Goal: Task Accomplishment & Management: Use online tool/utility

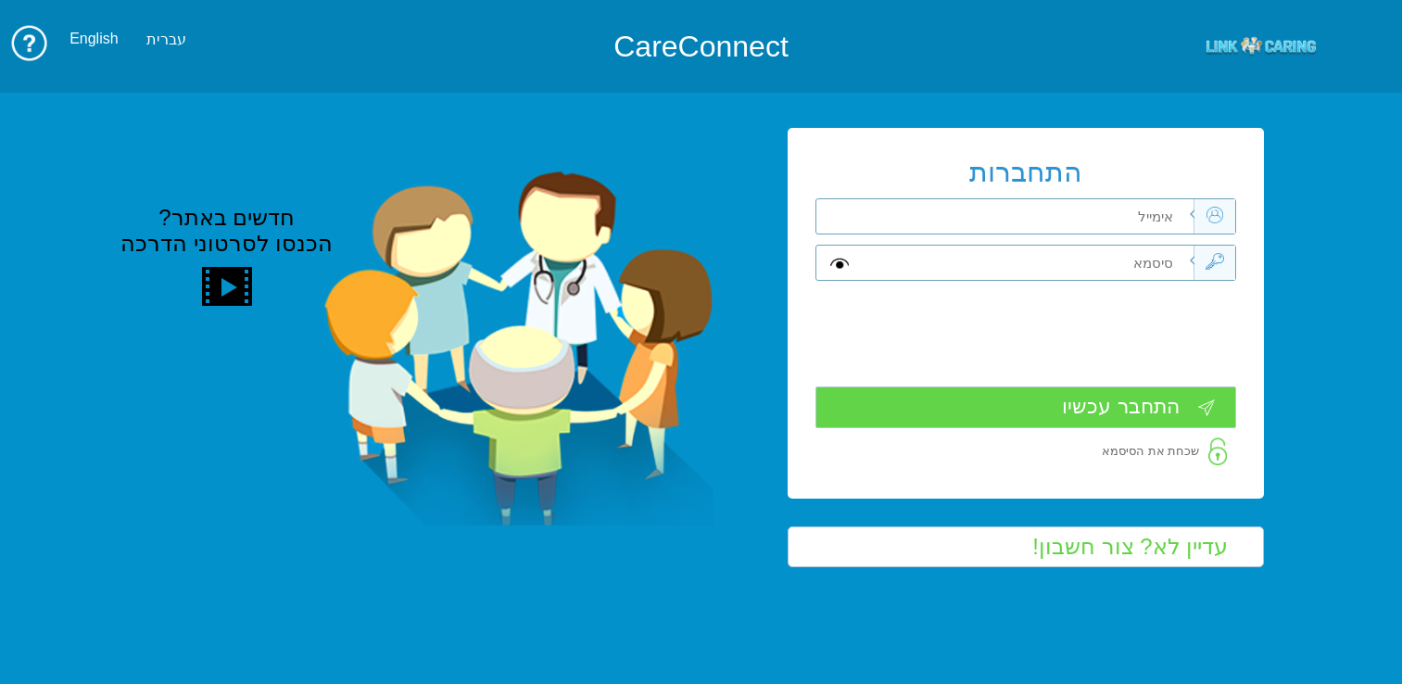
click at [1065, 212] on input "text" at bounding box center [1028, 216] width 332 height 34
type input "כ"
type input "frank_sha@mac.org.il"
type input "S"
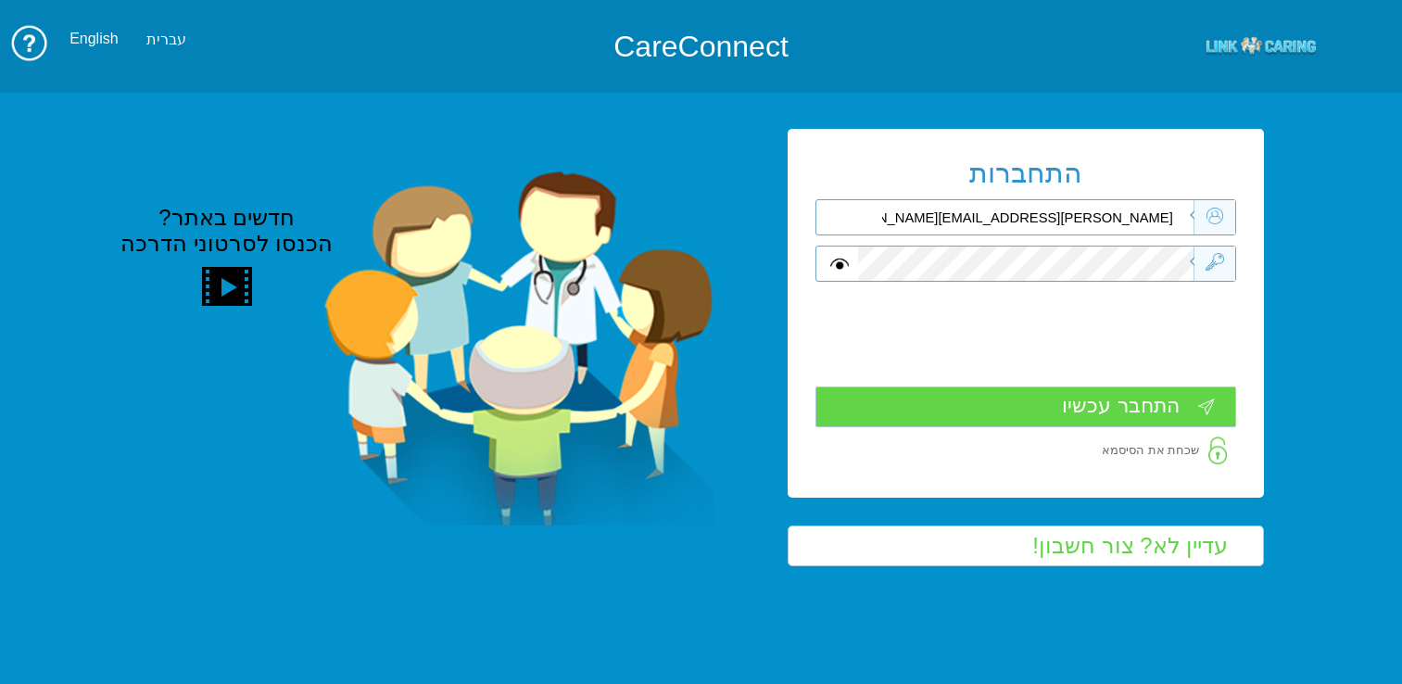
click at [1121, 399] on input "התחבר עכשיו" at bounding box center [1025, 406] width 421 height 41
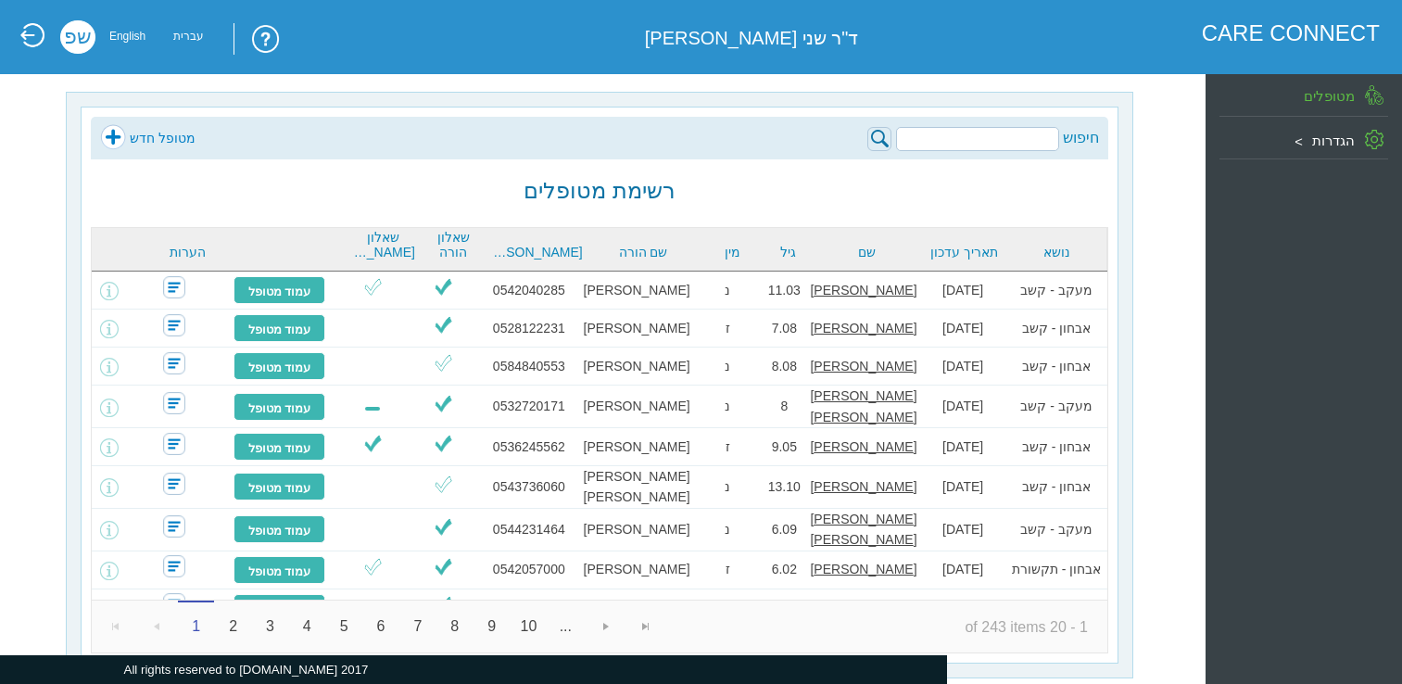
click at [969, 148] on input "search" at bounding box center [977, 139] width 163 height 24
paste input "[PERSON_NAME]"
type input "[PERSON_NAME]"
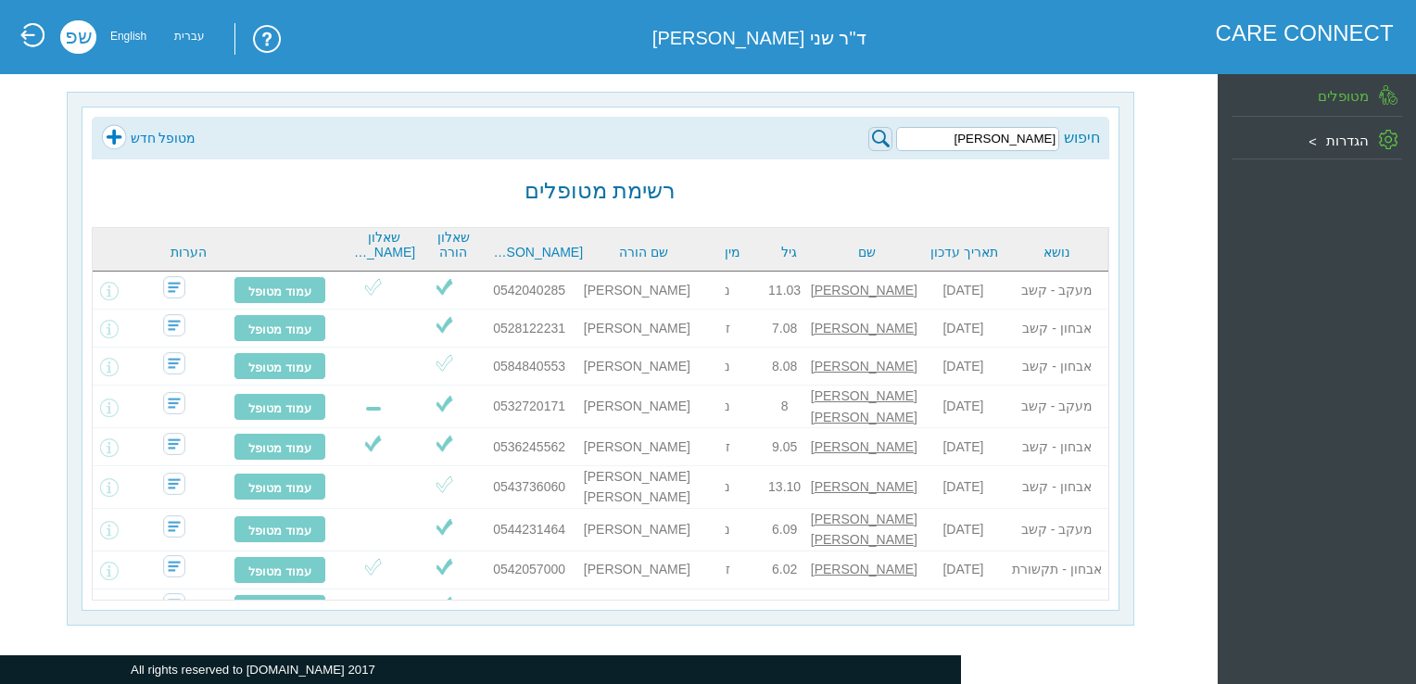
click at [881, 137] on img at bounding box center [880, 139] width 24 height 24
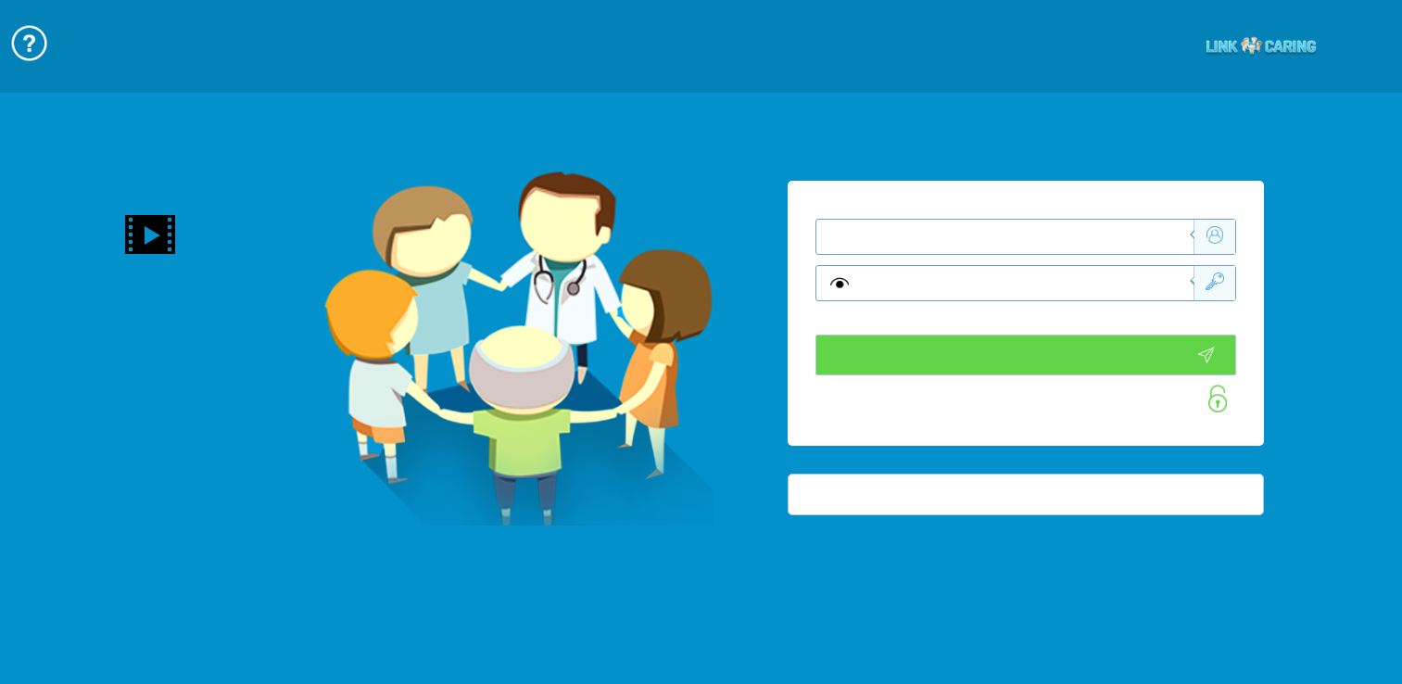
type input "התחבר עכשיו"
type input "עדיין לא? צור חשבון!"
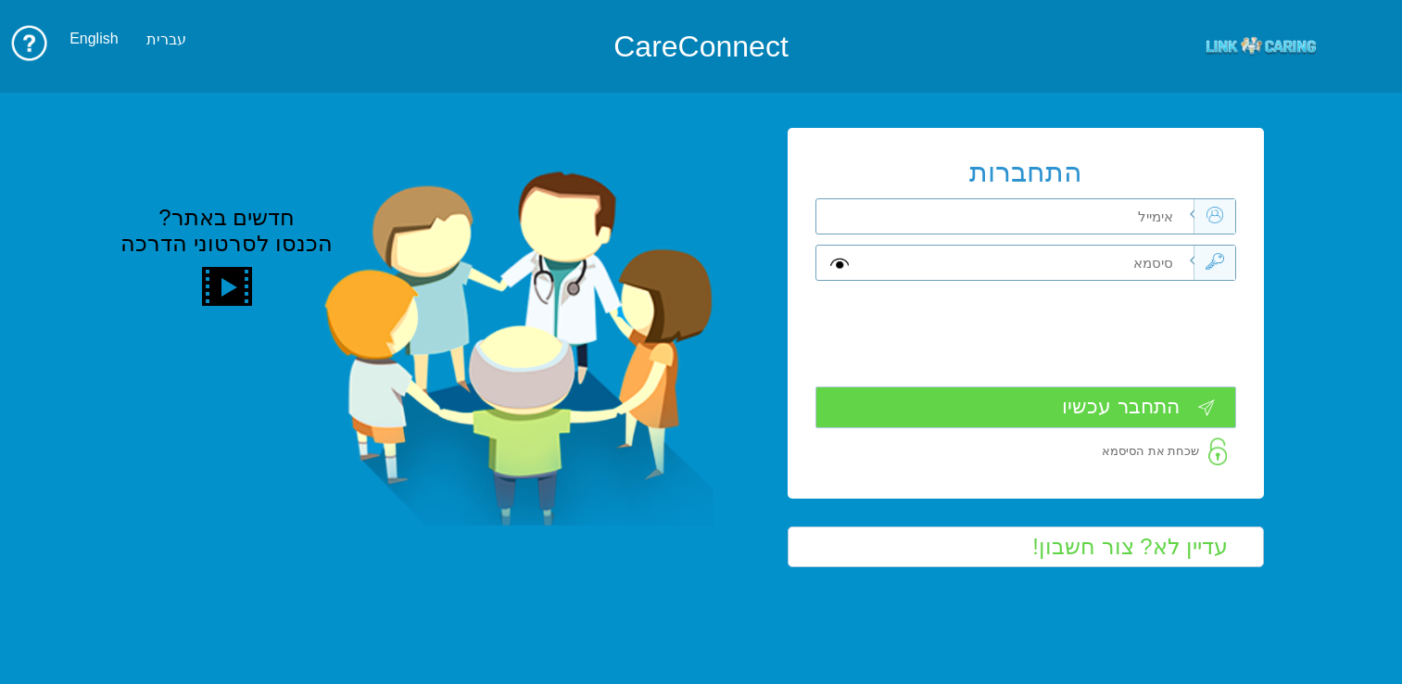
click at [934, 220] on input "text" at bounding box center [1028, 216] width 332 height 34
type input "frank_sha@mac.org.il"
type input "Sh"
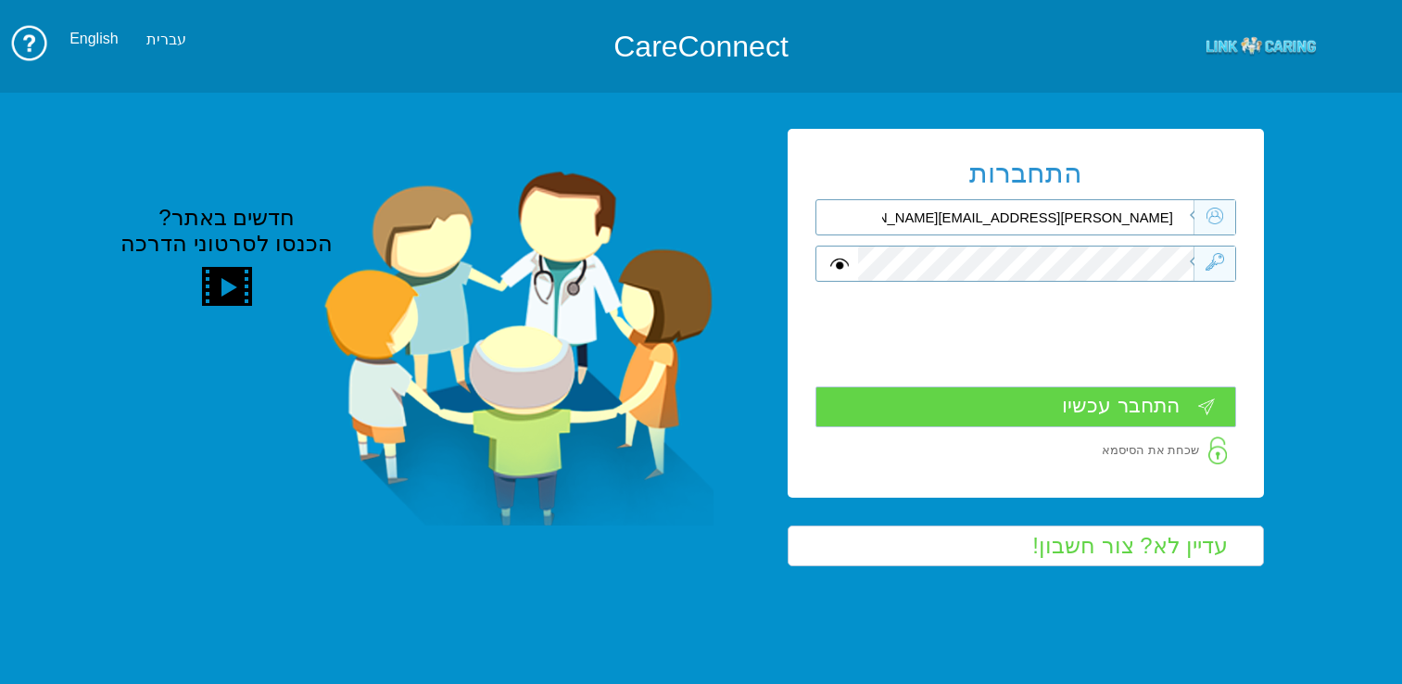
click at [1151, 411] on input "התחבר עכשיו" at bounding box center [1025, 406] width 421 height 41
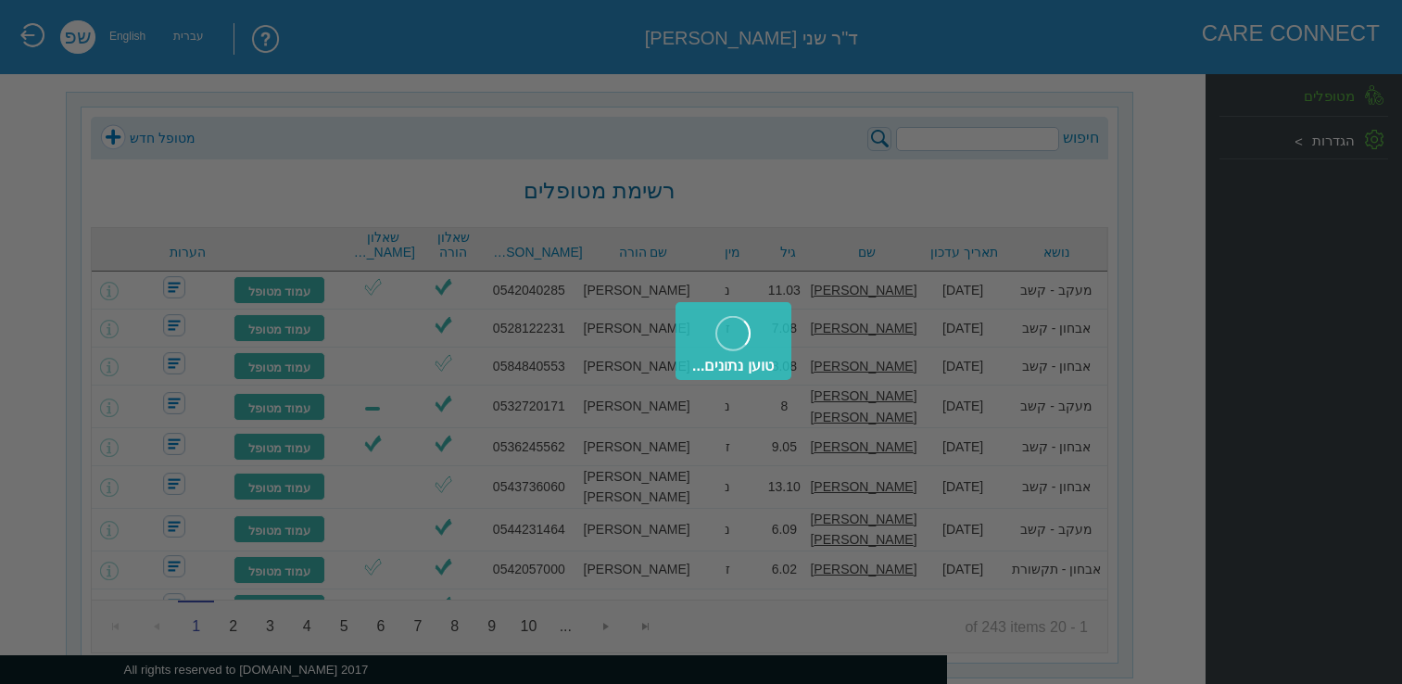
click at [989, 134] on div "טוען נתונים..." at bounding box center [701, 342] width 1402 height 684
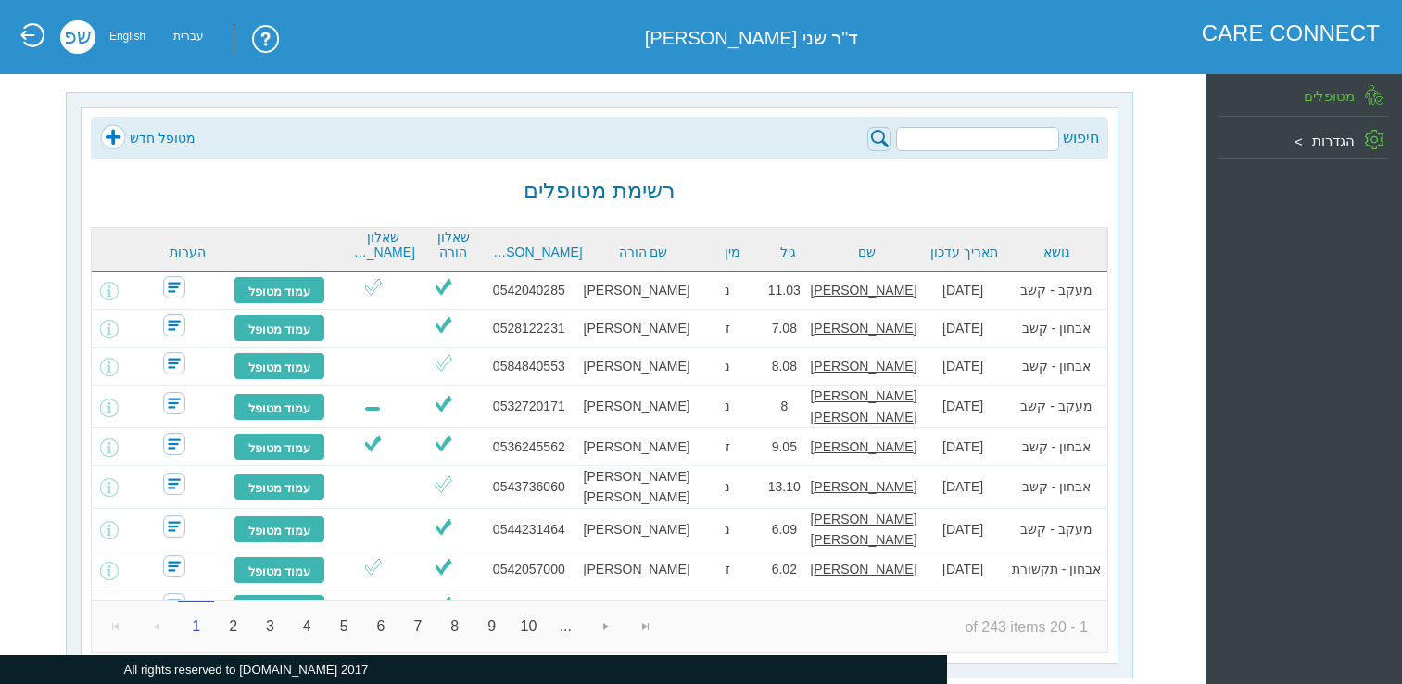
click at [988, 136] on input "search" at bounding box center [977, 139] width 163 height 24
paste input "[PERSON_NAME]"
type input "[PERSON_NAME]"
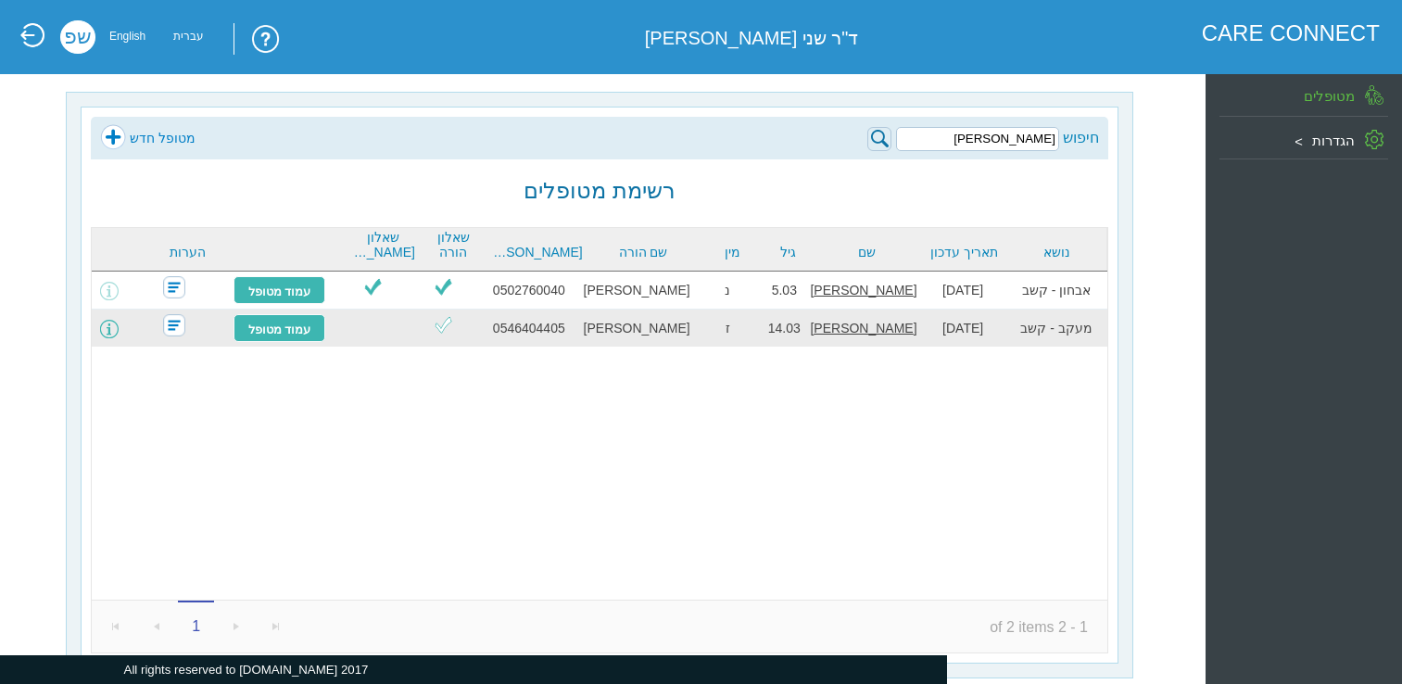
click at [119, 331] on span at bounding box center [109, 329] width 19 height 19
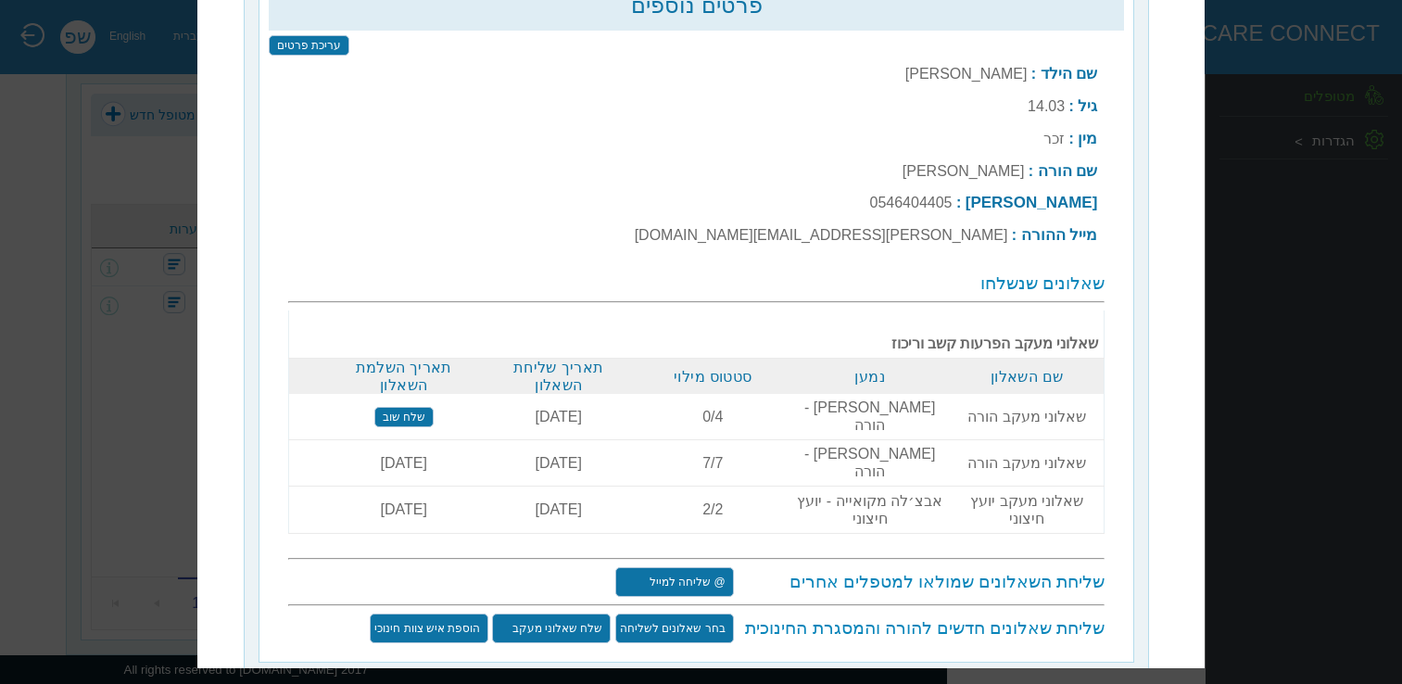
scroll to position [69, 0]
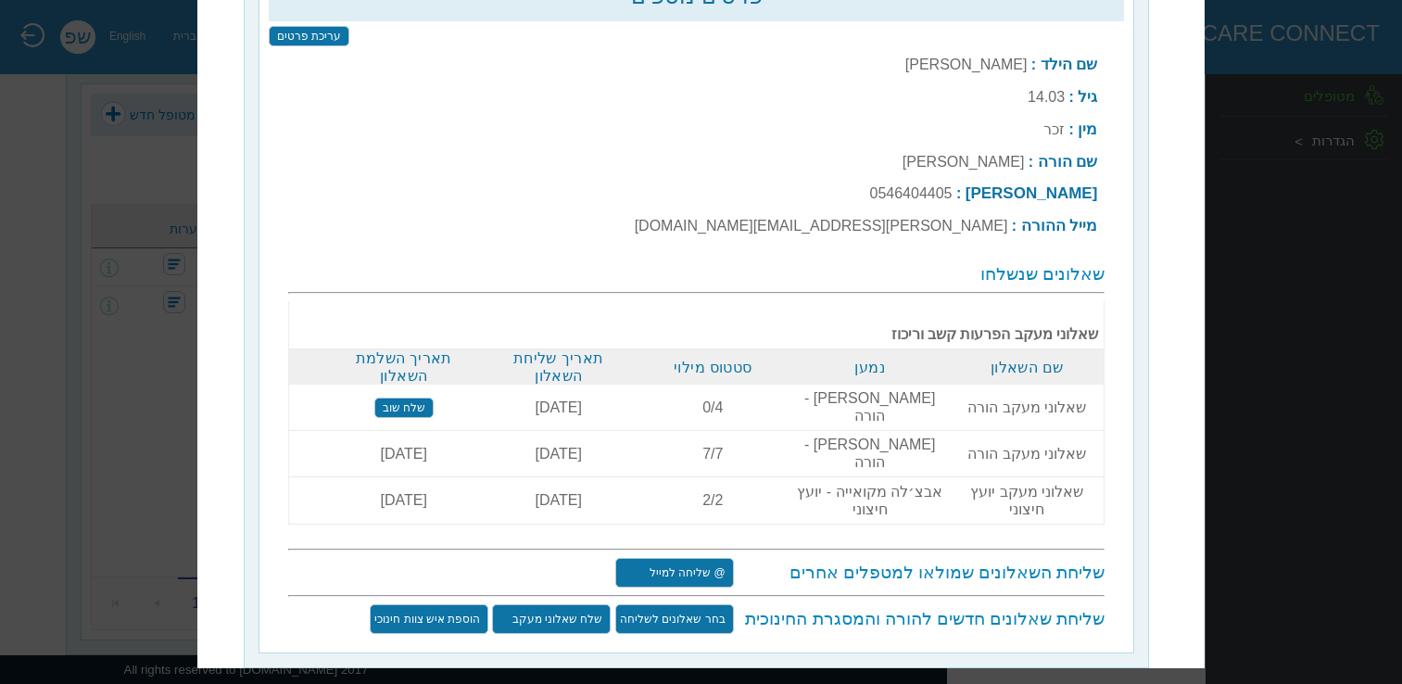
click at [553, 605] on input "שלח שאלוני מעקב" at bounding box center [552, 620] width 119 height 30
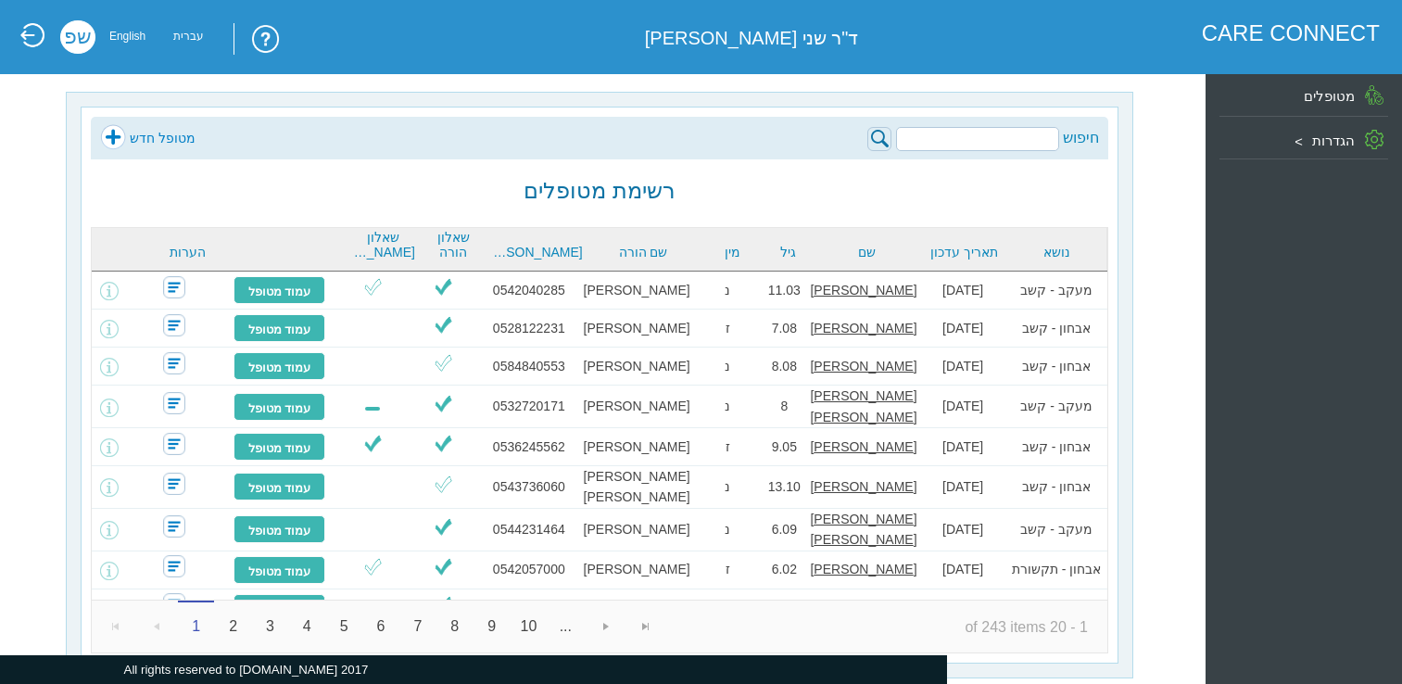
click at [988, 146] on input "search" at bounding box center [977, 139] width 163 height 24
paste input "אברמוב"
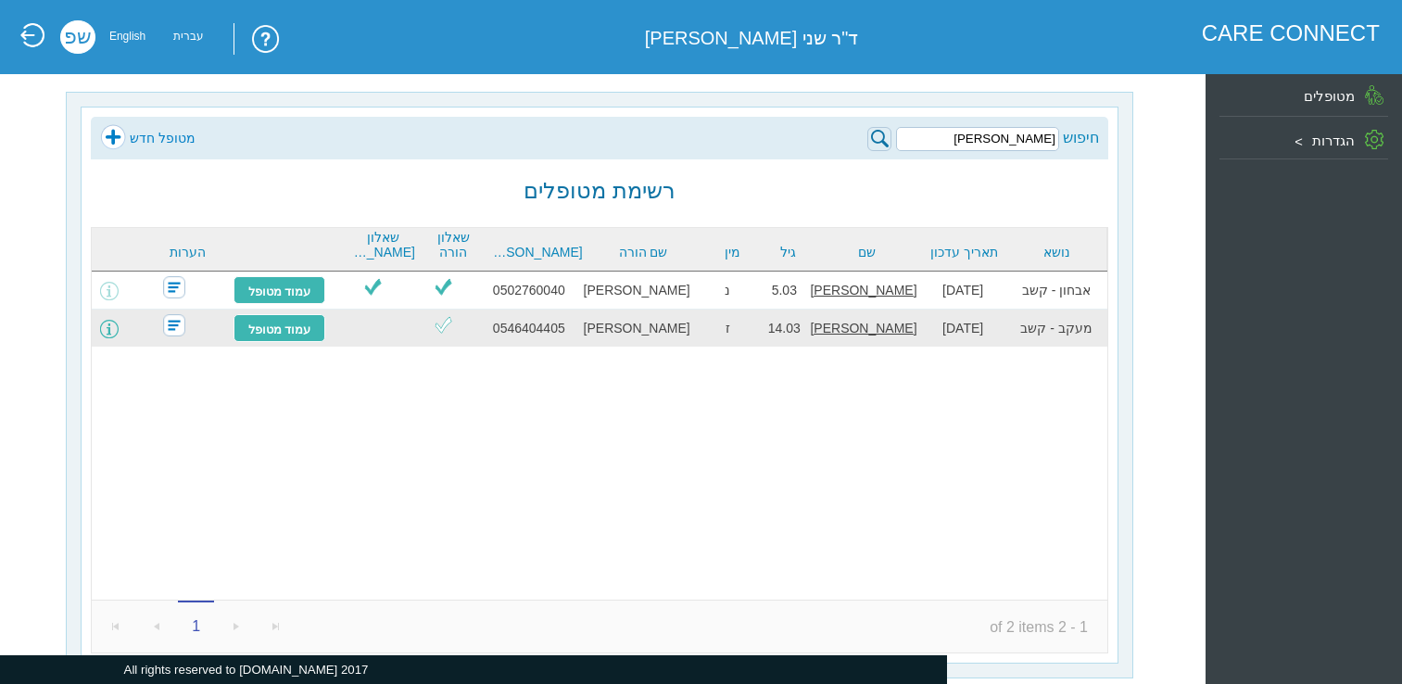
click at [119, 333] on span at bounding box center [109, 329] width 19 height 19
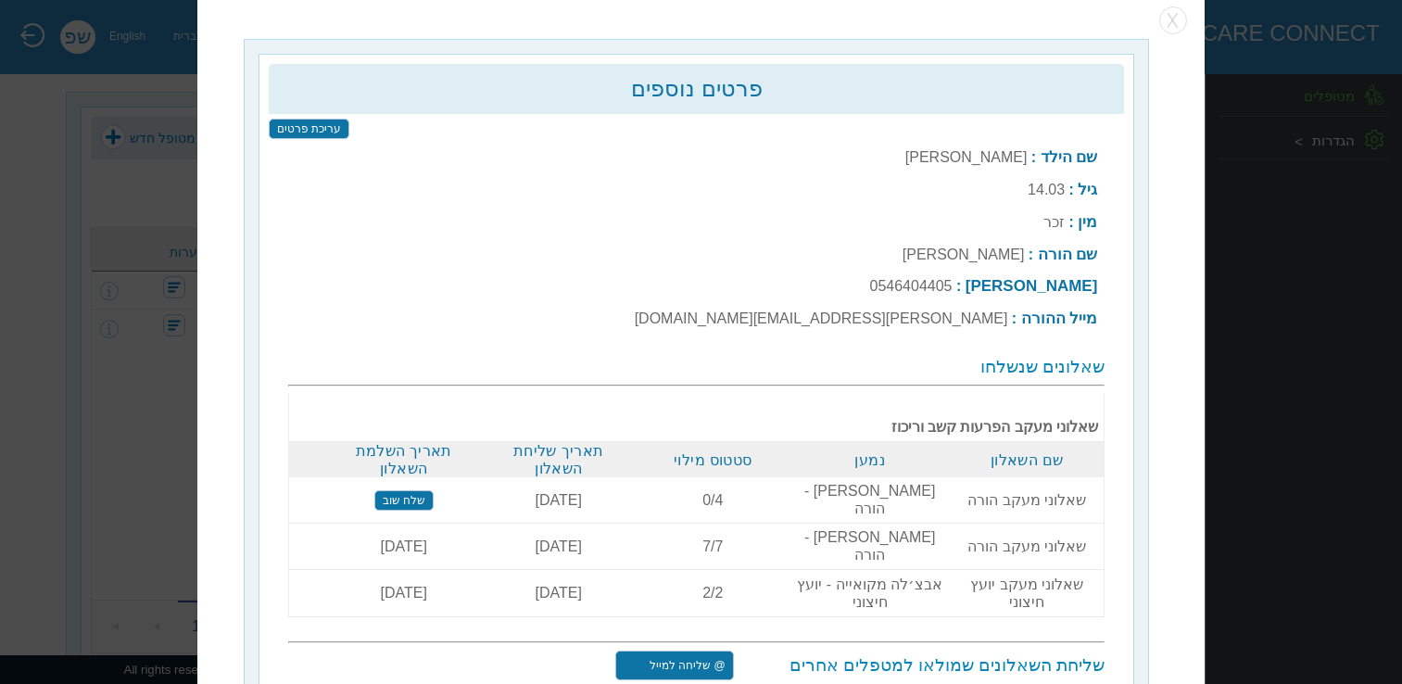
scroll to position [23, 0]
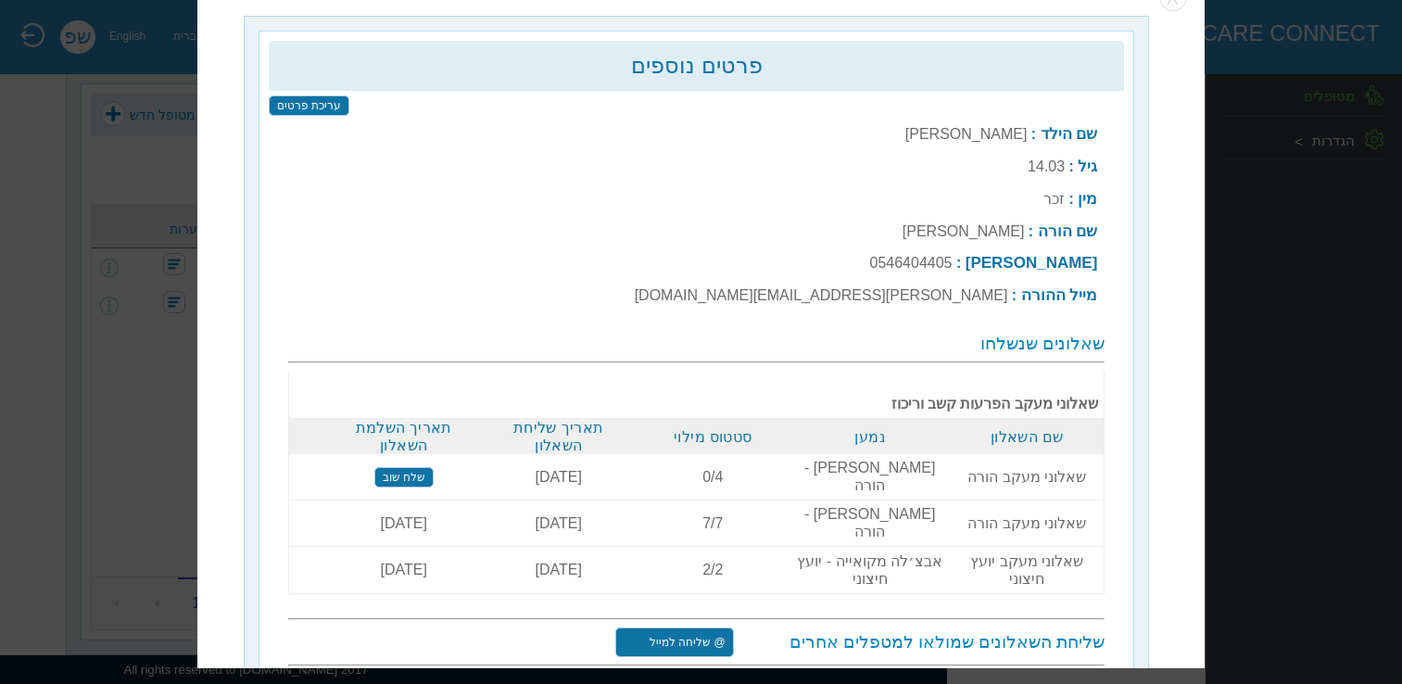
click at [413, 467] on input "שלח שוב" at bounding box center [403, 477] width 59 height 20
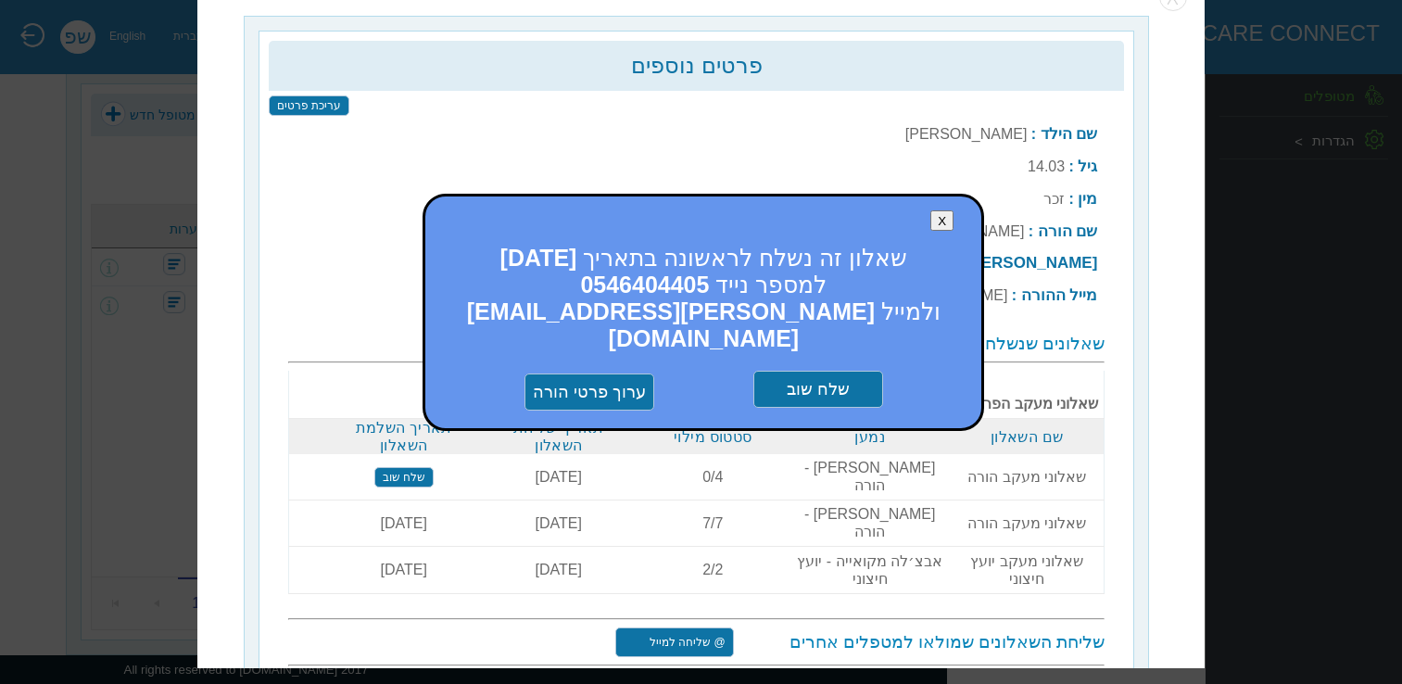
click at [845, 372] on input "שלח שוב" at bounding box center [818, 390] width 130 height 37
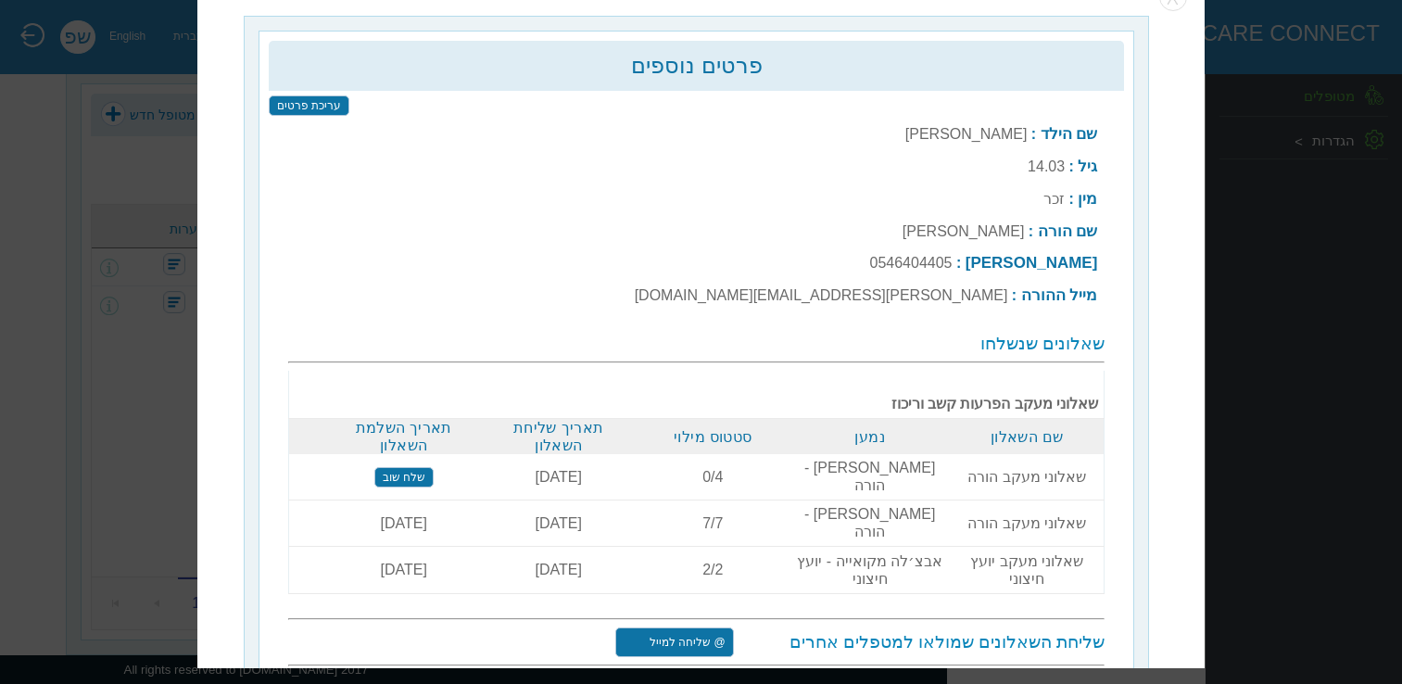
scroll to position [0, 0]
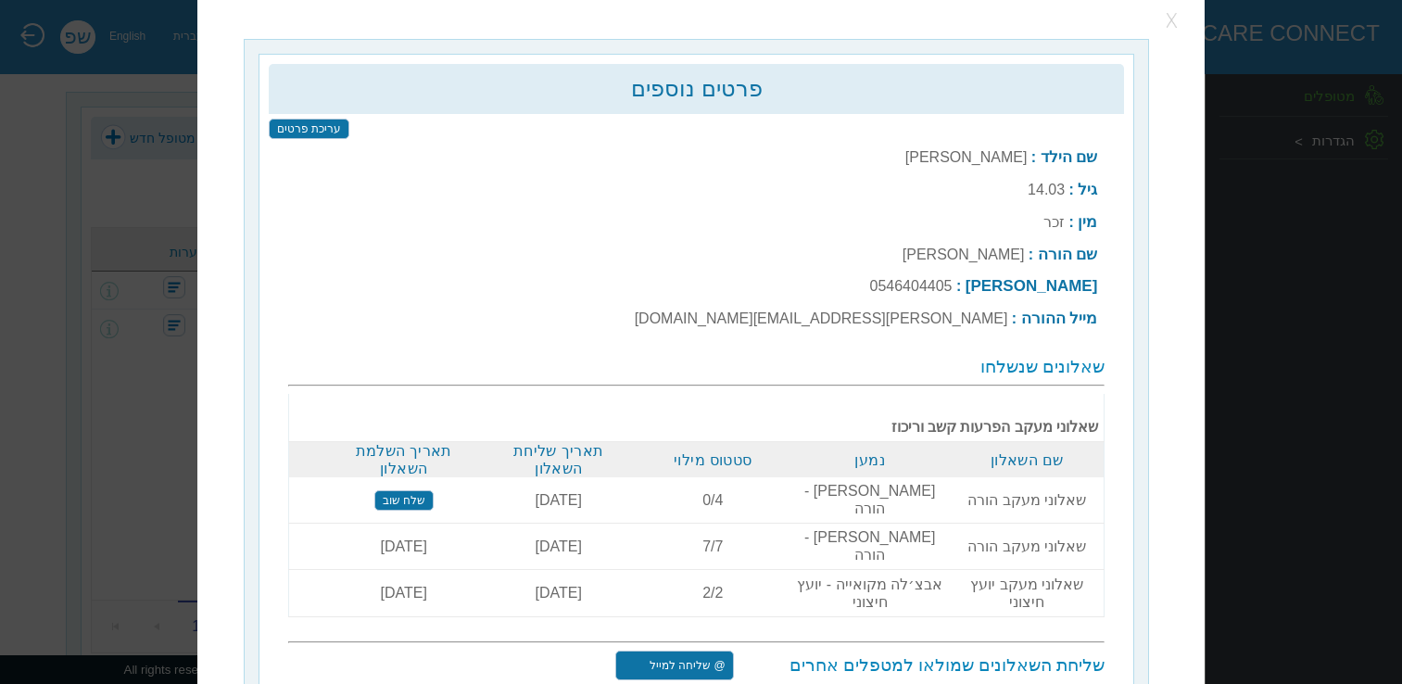
click at [1175, 21] on button "button" at bounding box center [1173, 21] width 28 height 28
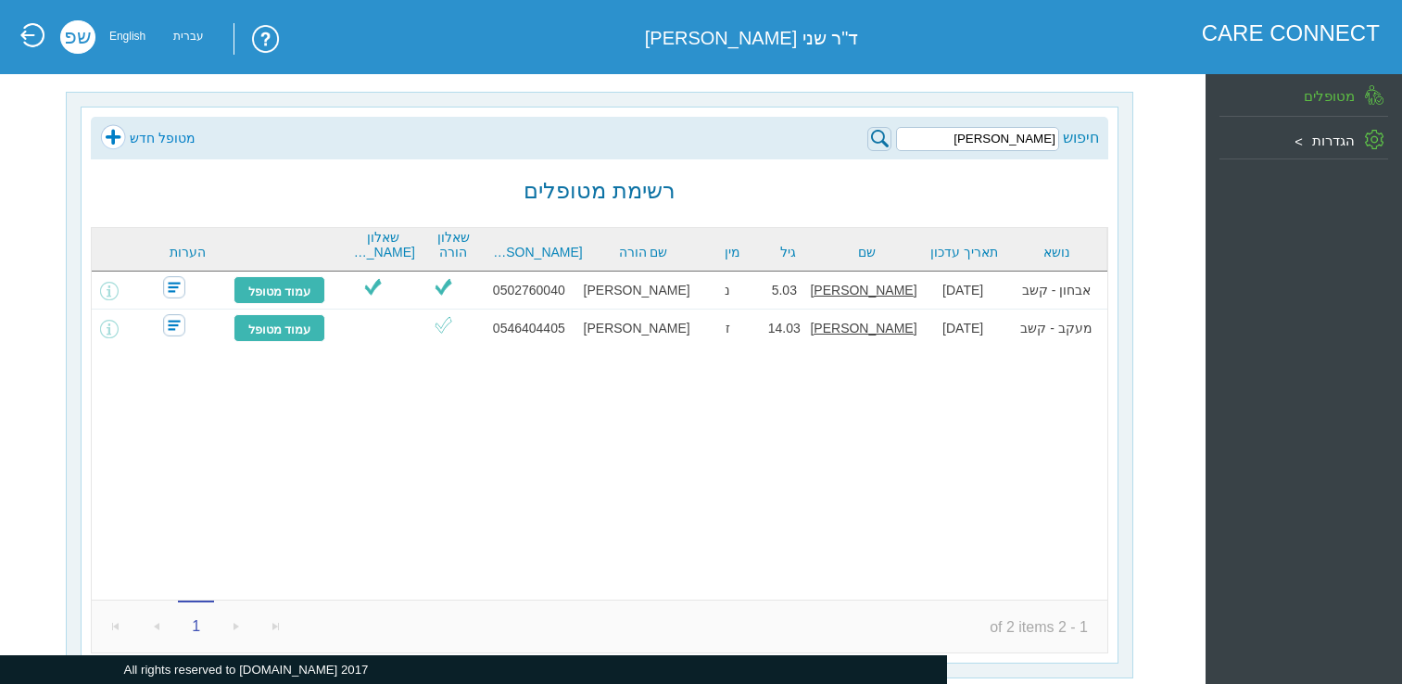
drag, startPoint x: 976, startPoint y: 141, endPoint x: 1086, endPoint y: 140, distance: 110.3
click at [1086, 140] on div "חיפוש אברמוב" at bounding box center [983, 137] width 232 height 27
paste input "בניה [PERSON_NAME]"
click at [1030, 139] on input "בניה [PERSON_NAME]" at bounding box center [977, 139] width 163 height 24
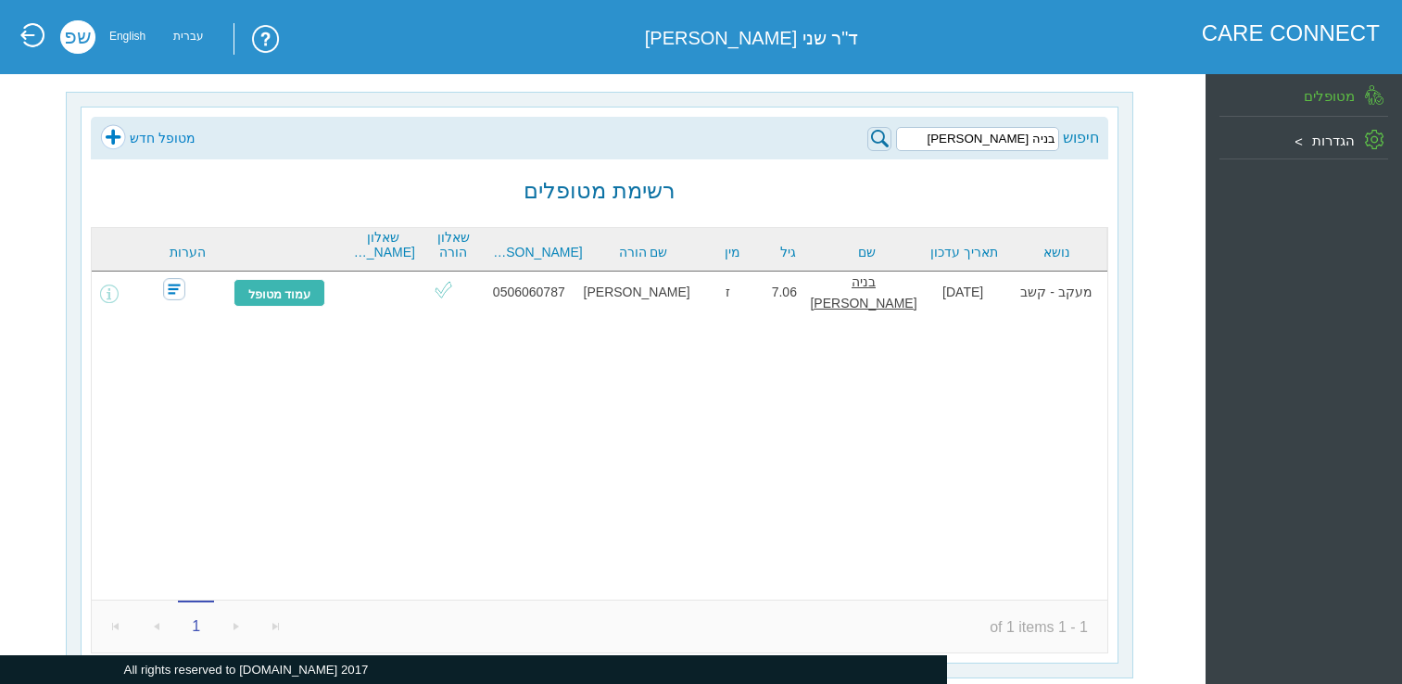
drag, startPoint x: 1010, startPoint y: 138, endPoint x: 1121, endPoint y: 141, distance: 111.2
click at [1121, 141] on div "חיפוש בניה דודו מטופל חדש רשימת מטופלים נושא תאריך עדכון שם גיל מין שם הורה טל …" at bounding box center [599, 385] width 1067 height 586
paste input "פן דורי"
type input "[PERSON_NAME]"
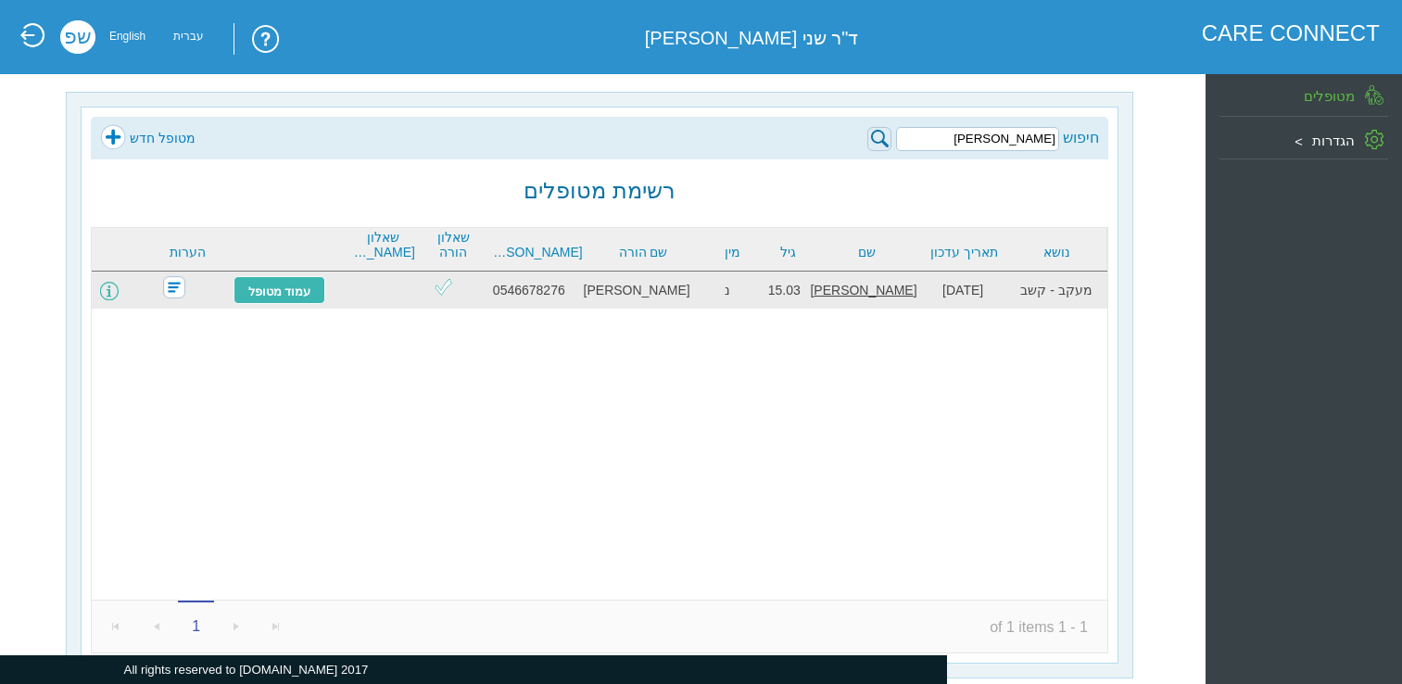
click at [119, 287] on span at bounding box center [109, 291] width 19 height 19
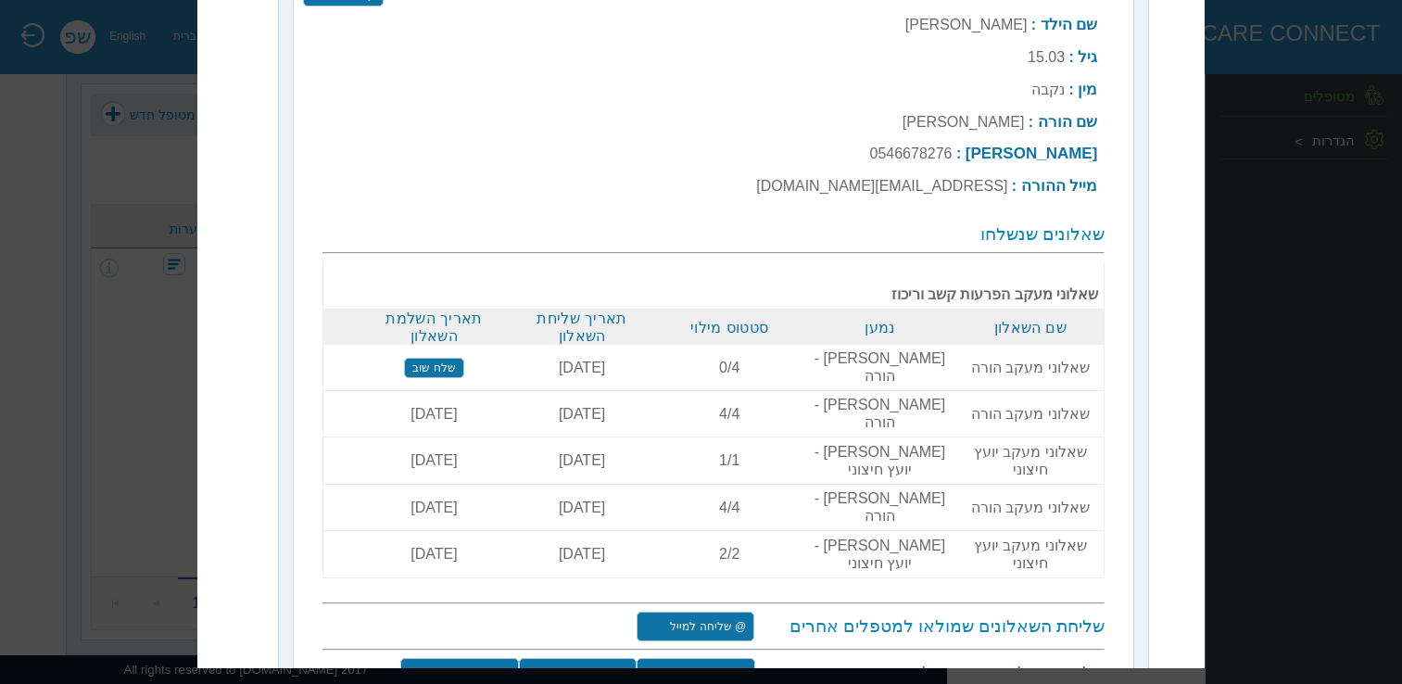
scroll to position [116, 0]
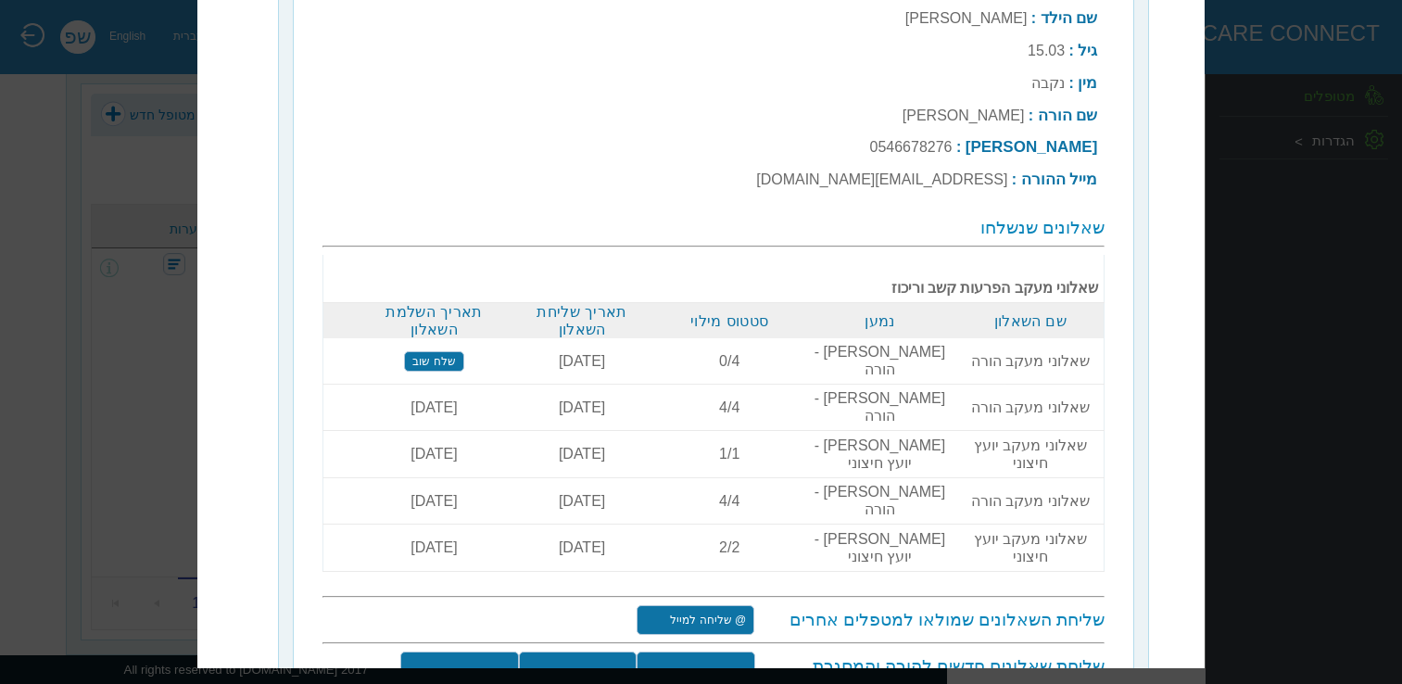
click at [557, 652] on input "שלח שאלוני מעקב" at bounding box center [578, 677] width 118 height 50
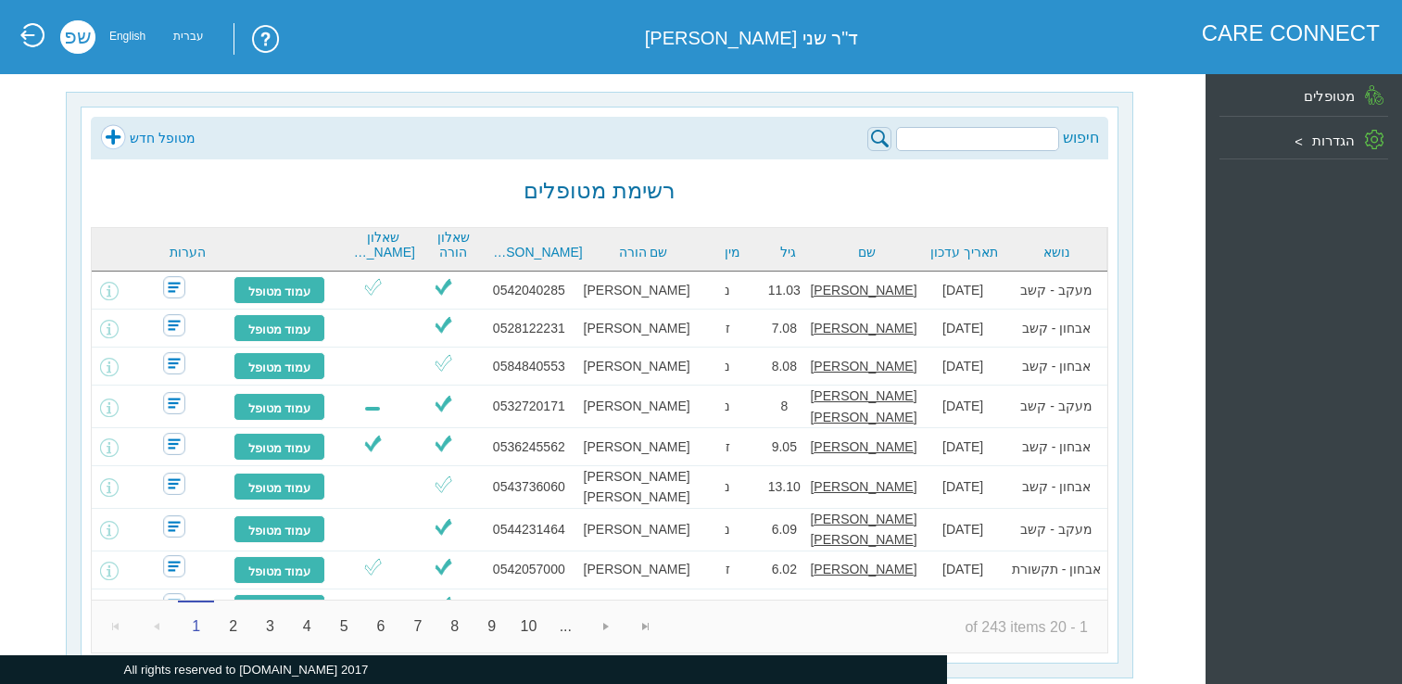
click at [1009, 112] on div "חיפוש מטופל חדש רשימת מטופלים נושא תאריך עדכון שם גיל מין שם הורה [PERSON_NAME]…" at bounding box center [600, 385] width 1038 height 557
click at [1013, 136] on input "search" at bounding box center [977, 139] width 163 height 24
paste input "[PERSON_NAME]"
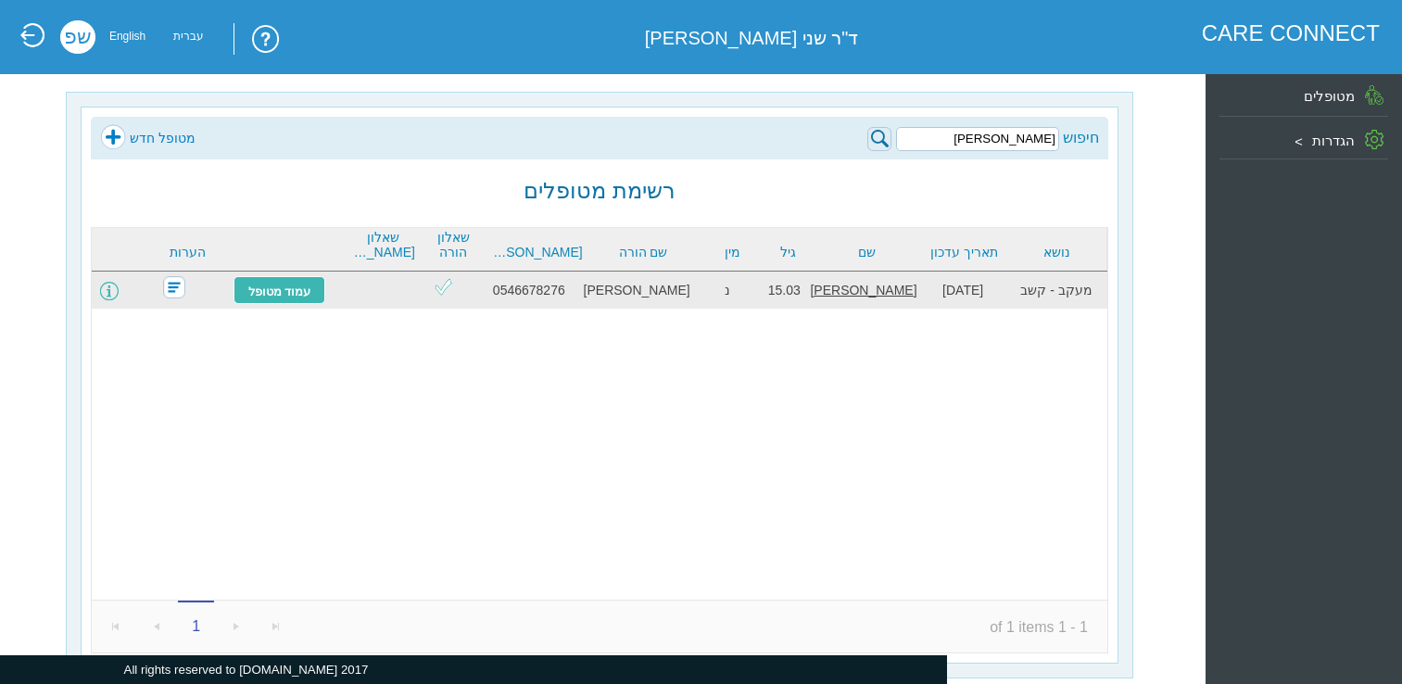
click at [119, 292] on span at bounding box center [109, 291] width 19 height 19
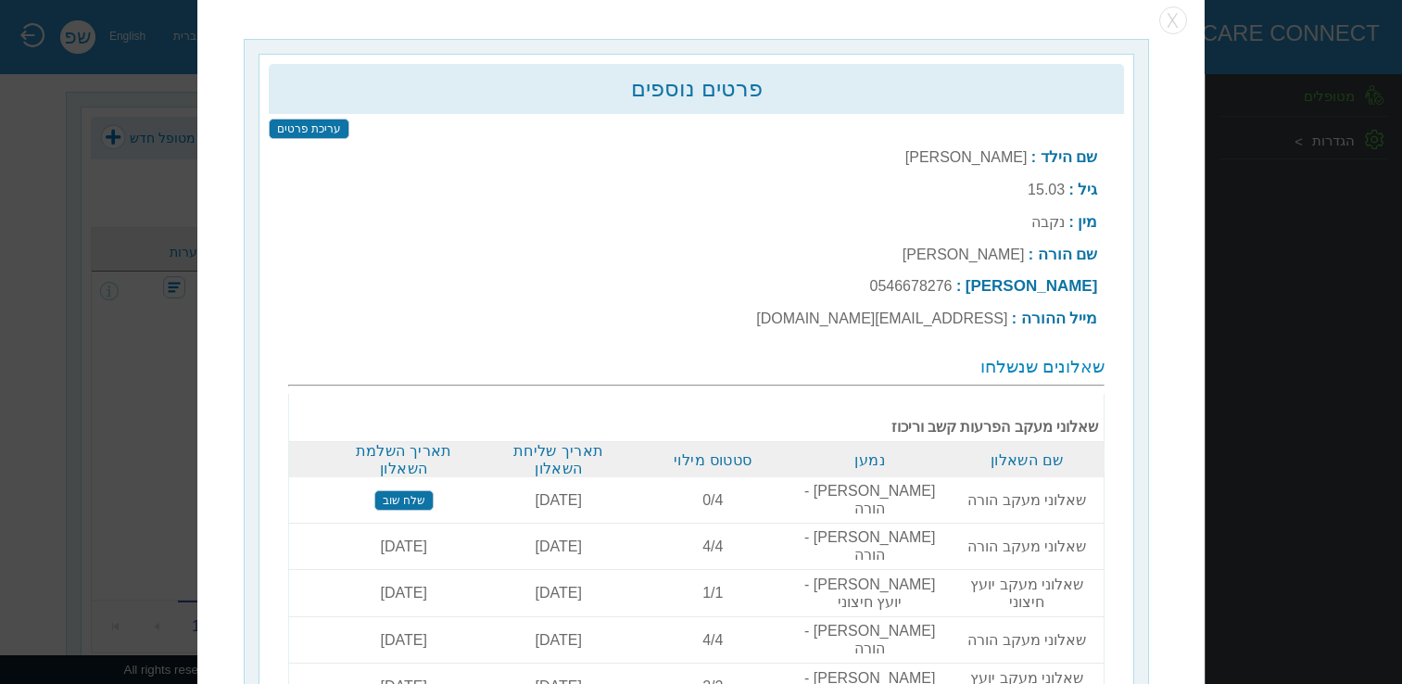
scroll to position [23, 0]
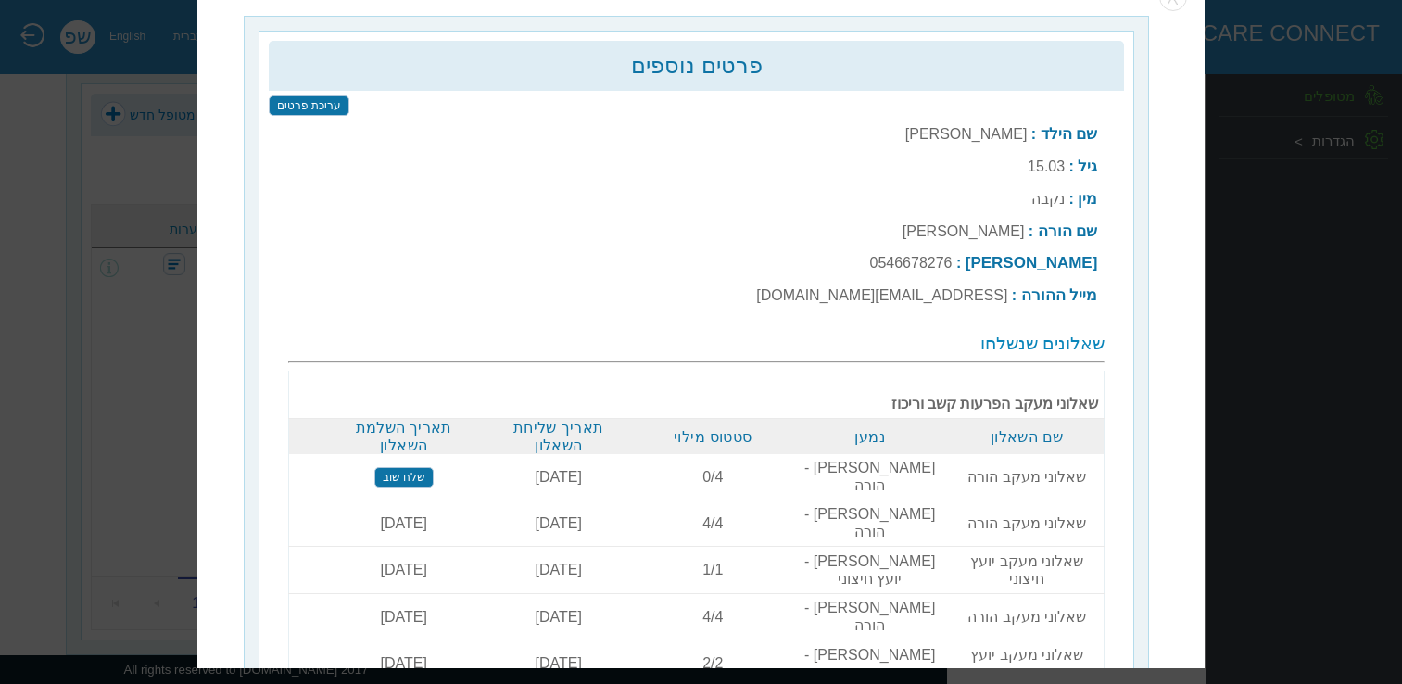
click at [431, 469] on input "שלח שוב" at bounding box center [403, 477] width 59 height 20
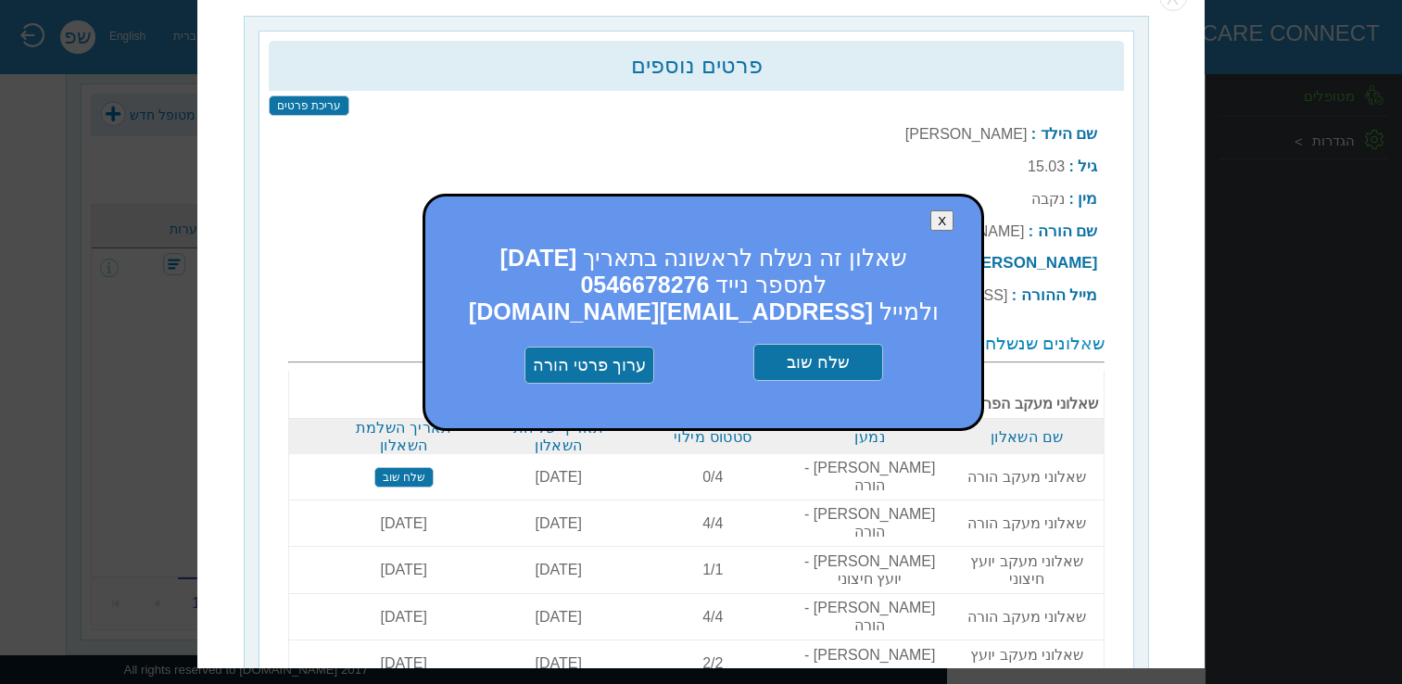
click at [852, 361] on input "שלח שוב" at bounding box center [818, 363] width 130 height 37
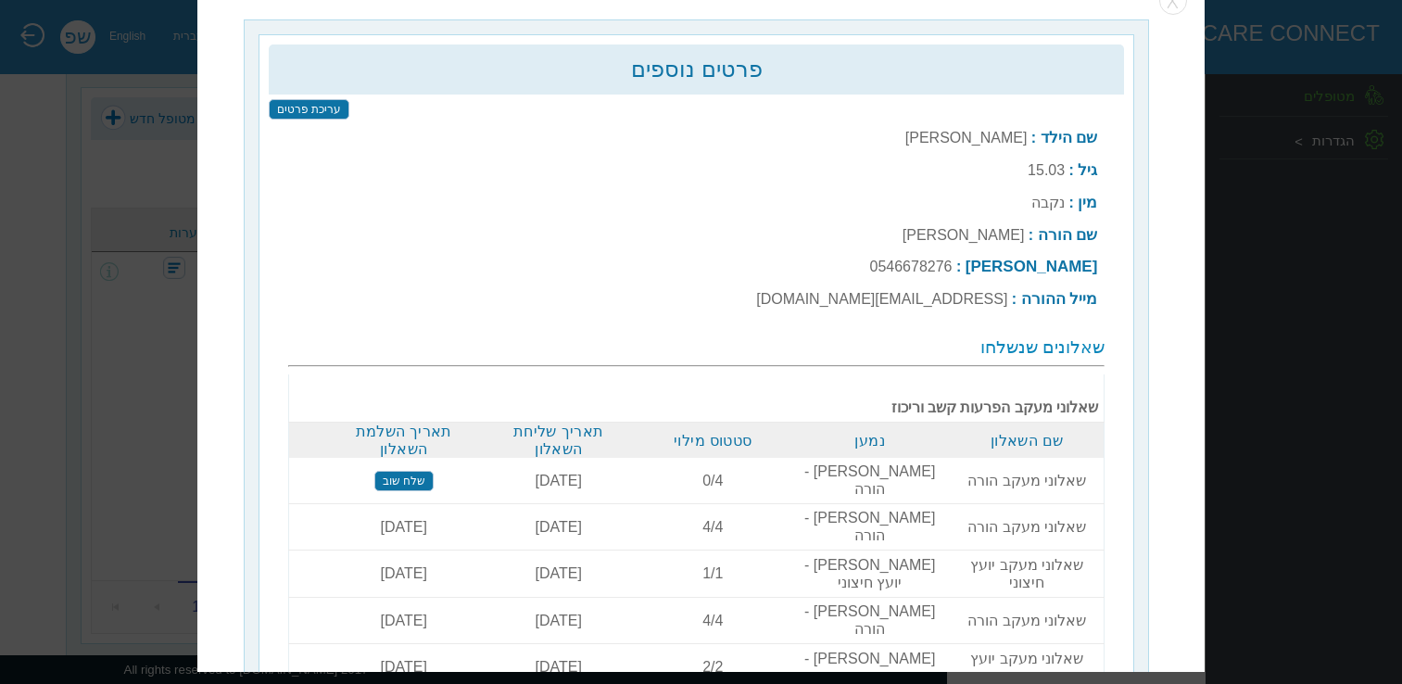
scroll to position [0, 0]
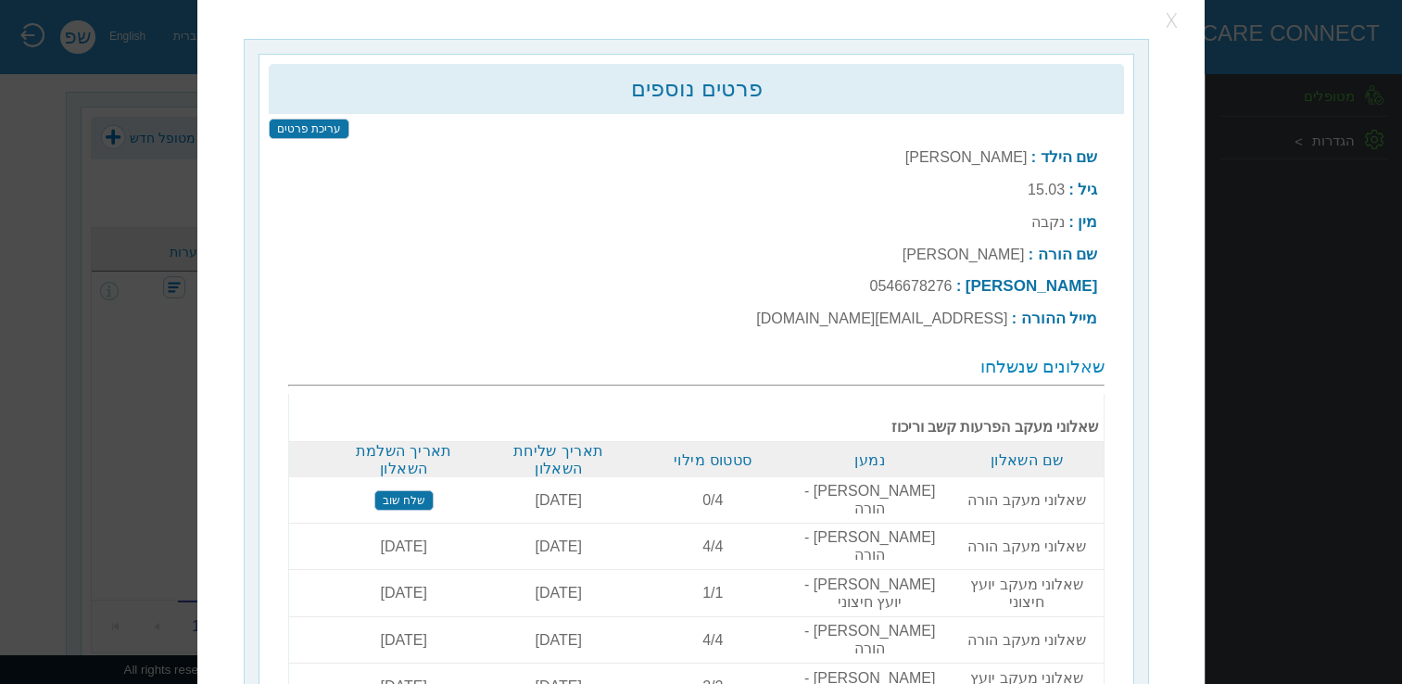
click at [1173, 19] on button "button" at bounding box center [1173, 21] width 28 height 28
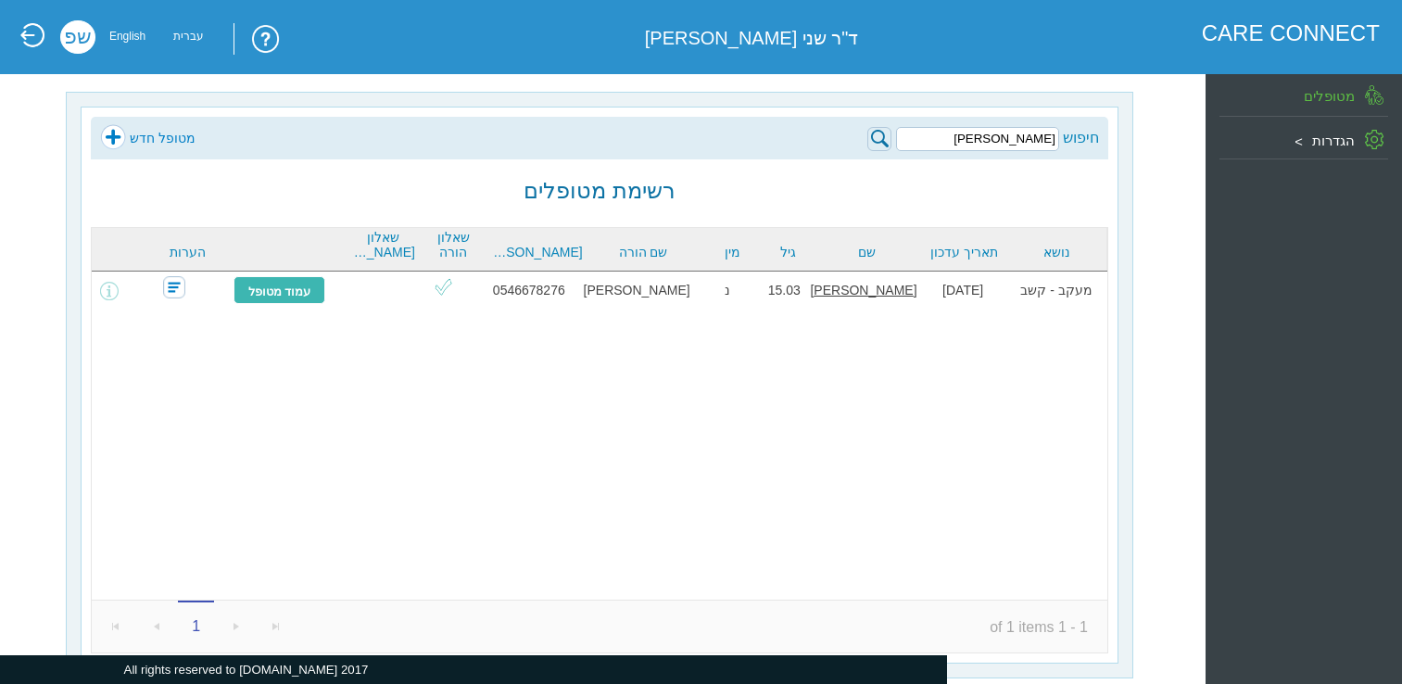
drag, startPoint x: 1013, startPoint y: 133, endPoint x: 1071, endPoint y: 132, distance: 58.4
click at [1071, 132] on div "חיפוש [PERSON_NAME]" at bounding box center [983, 137] width 232 height 27
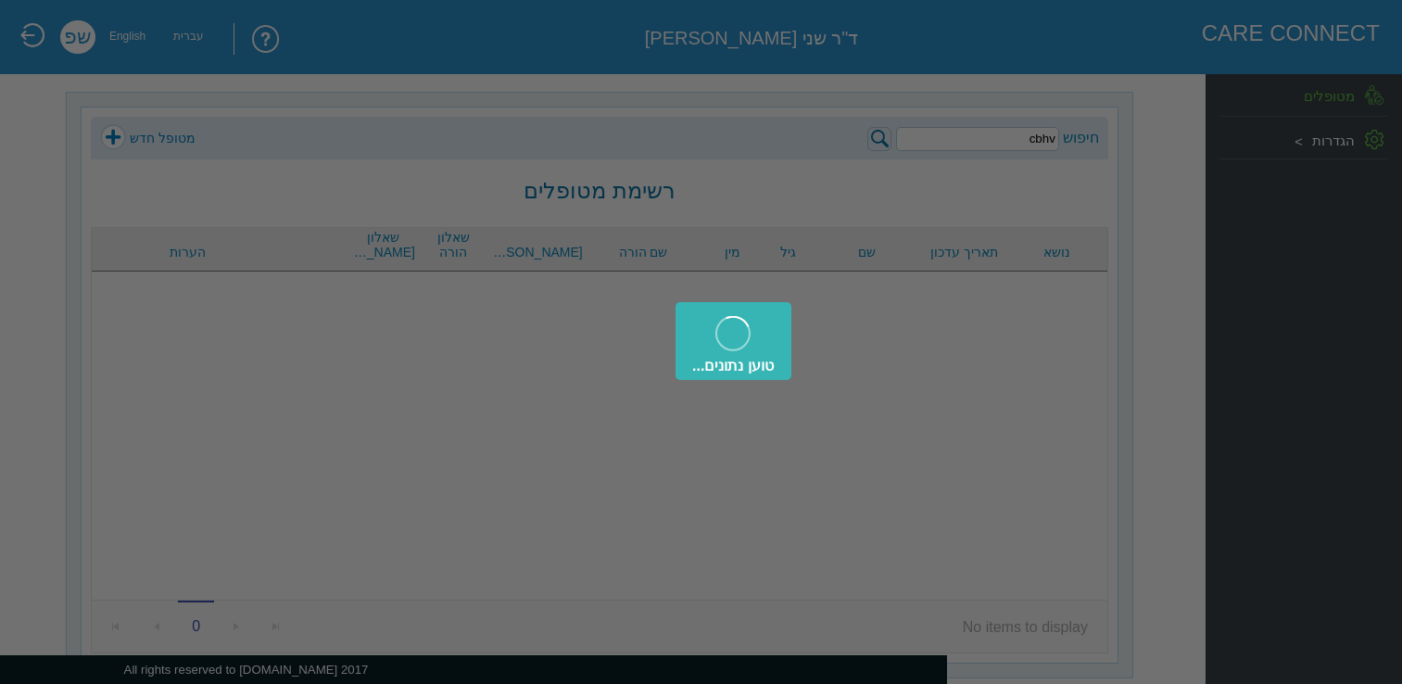
drag, startPoint x: 1019, startPoint y: 141, endPoint x: 1058, endPoint y: 140, distance: 38.9
click at [1058, 140] on div "טוען נתונים..." at bounding box center [701, 342] width 1402 height 684
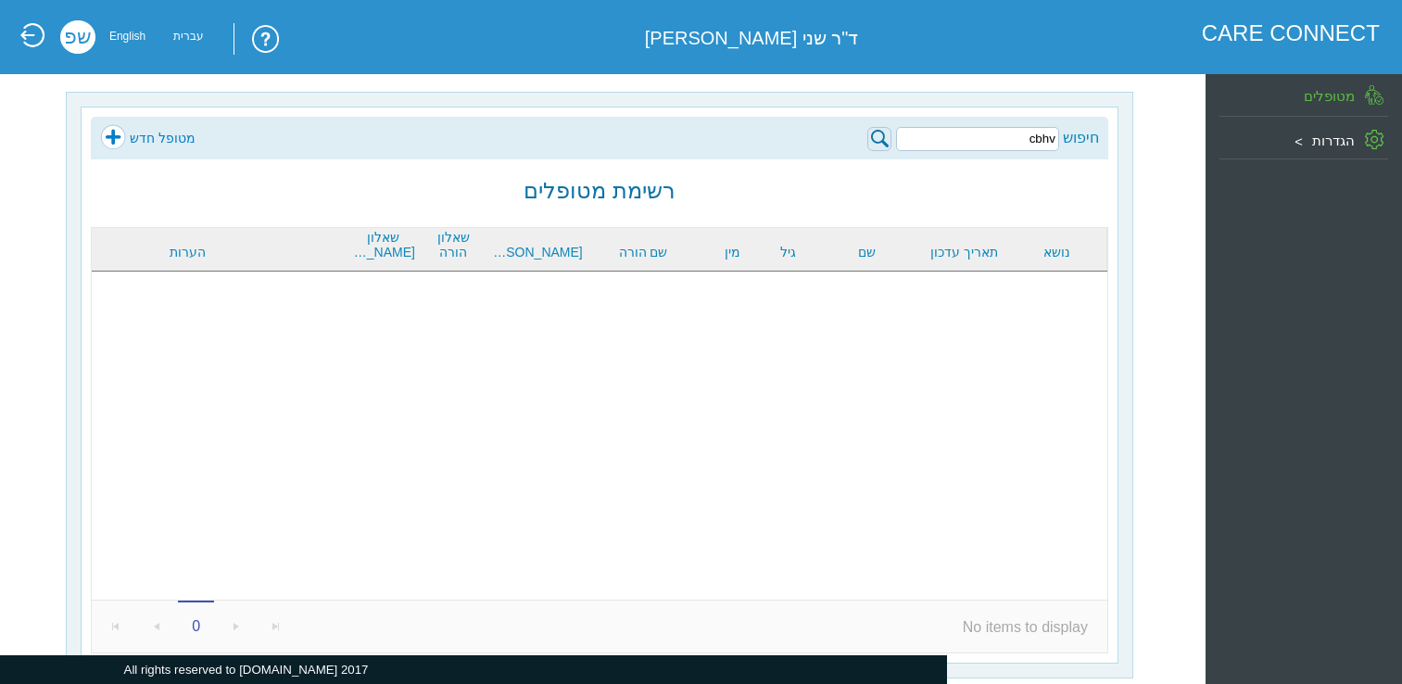
click at [991, 138] on input "cbhv" at bounding box center [977, 139] width 163 height 24
drag, startPoint x: 992, startPoint y: 138, endPoint x: 1038, endPoint y: 137, distance: 45.4
click at [1038, 137] on input "cbhv" at bounding box center [977, 139] width 163 height 24
type input "c"
type input "בניה"
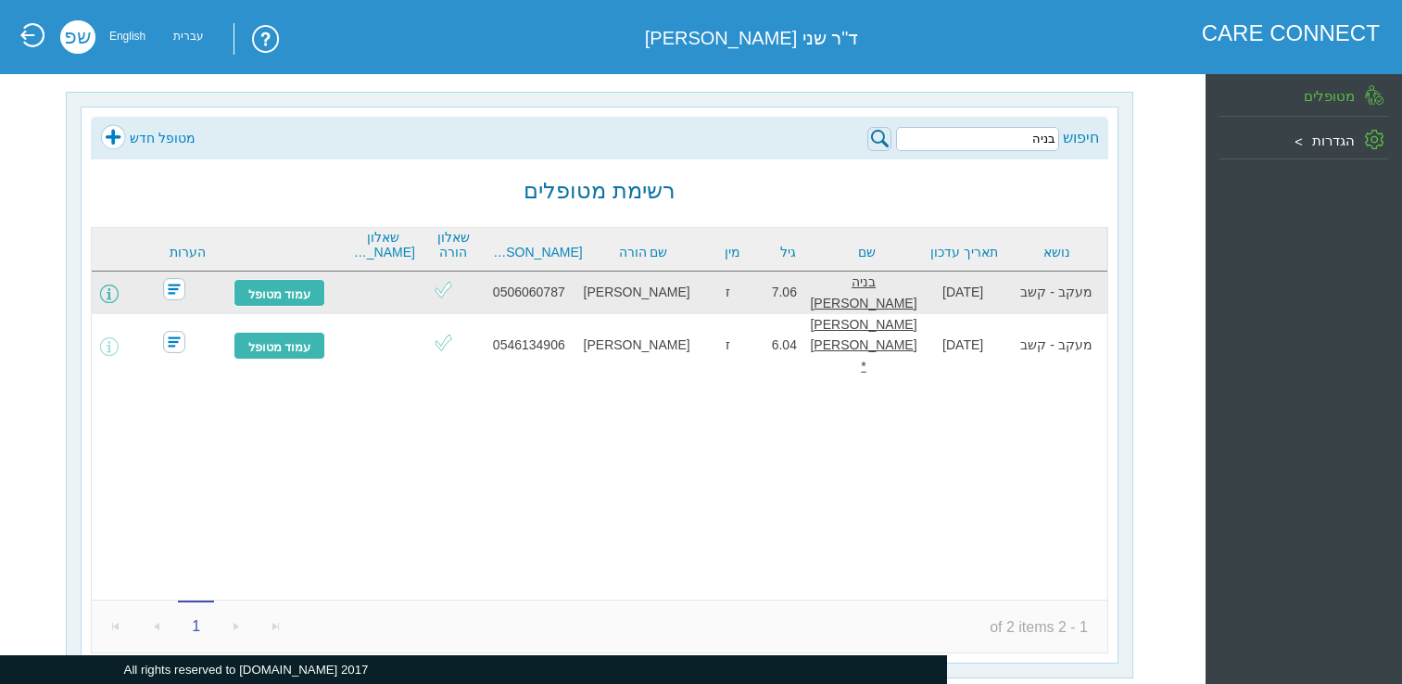
click at [119, 286] on span at bounding box center [109, 293] width 19 height 19
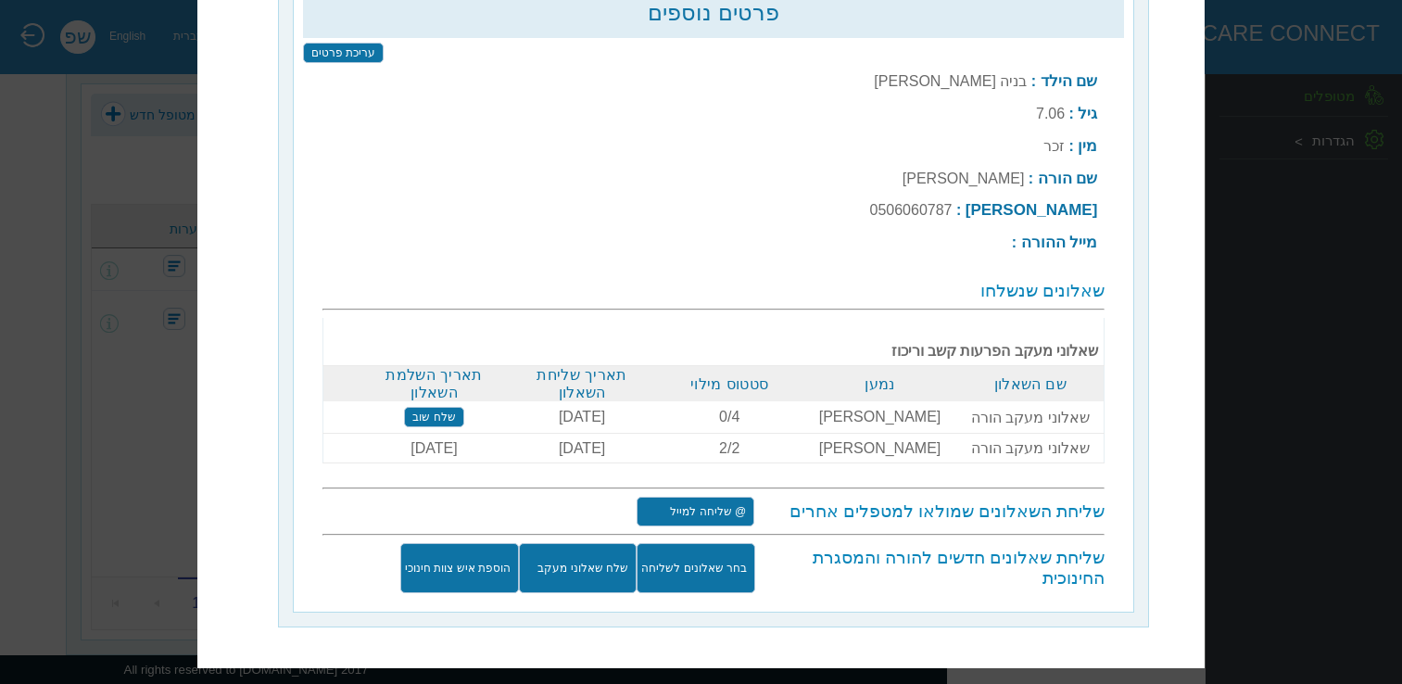
scroll to position [69, 0]
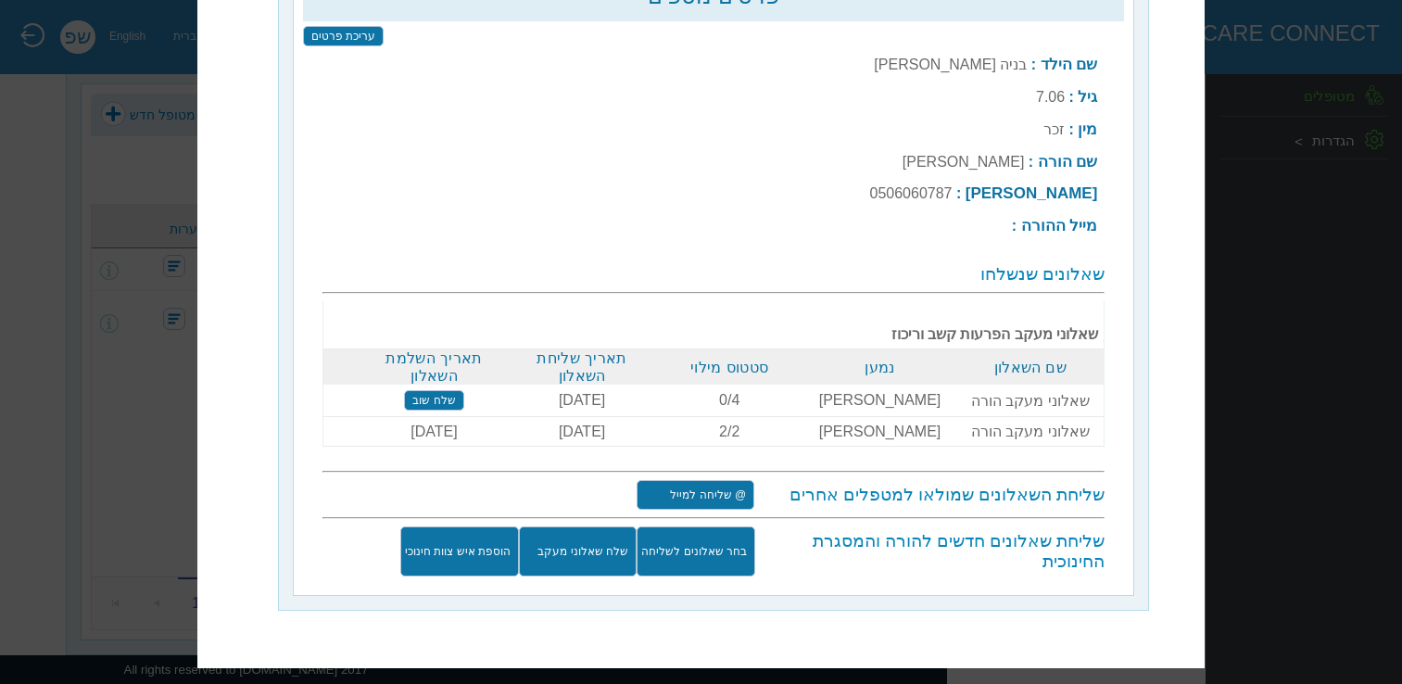
click at [579, 562] on input "שלח שאלוני מעקב" at bounding box center [578, 552] width 118 height 50
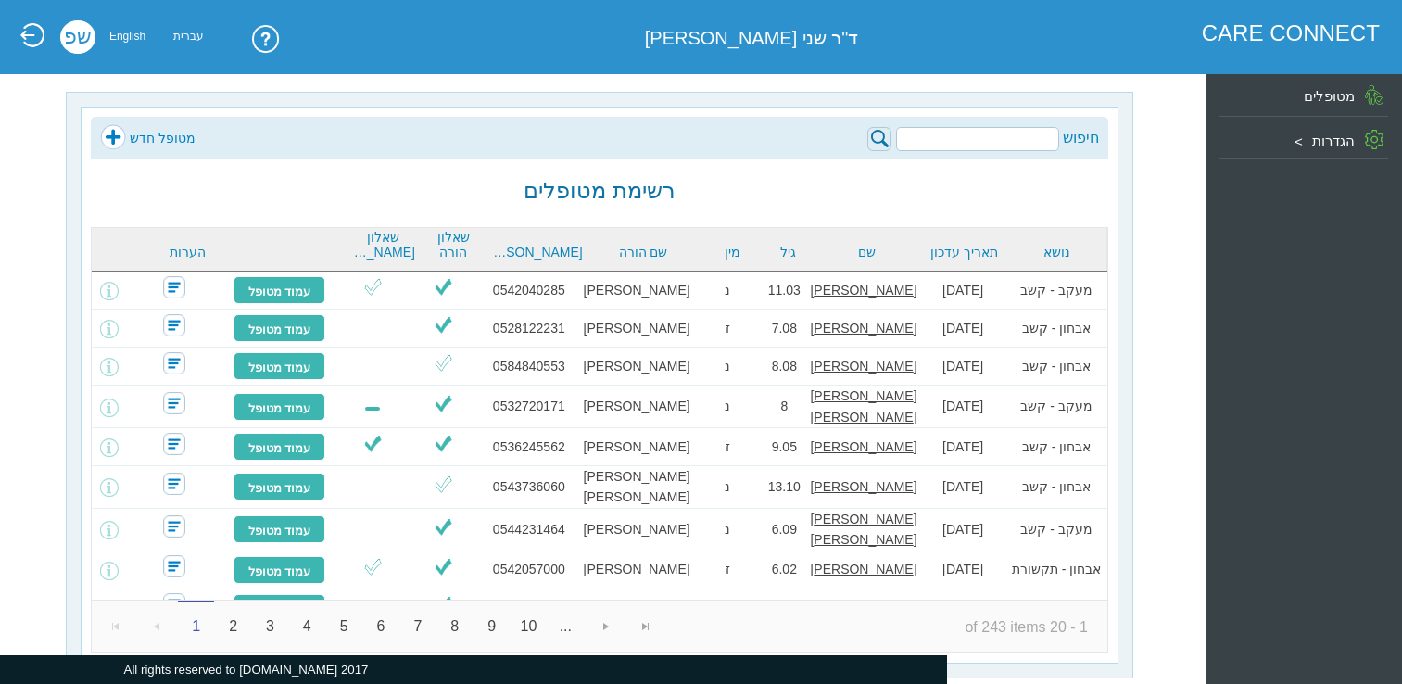
click at [989, 135] on input "search" at bounding box center [977, 139] width 163 height 24
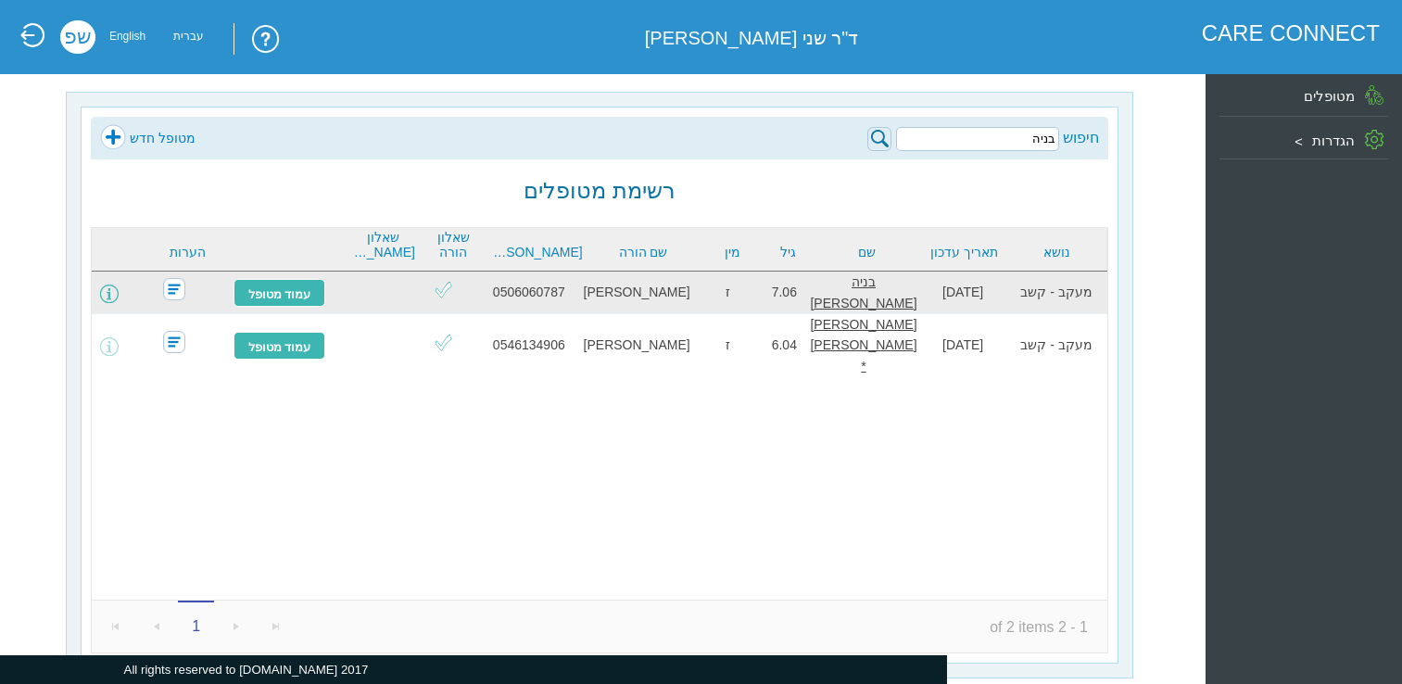
click at [119, 289] on span at bounding box center [109, 293] width 19 height 19
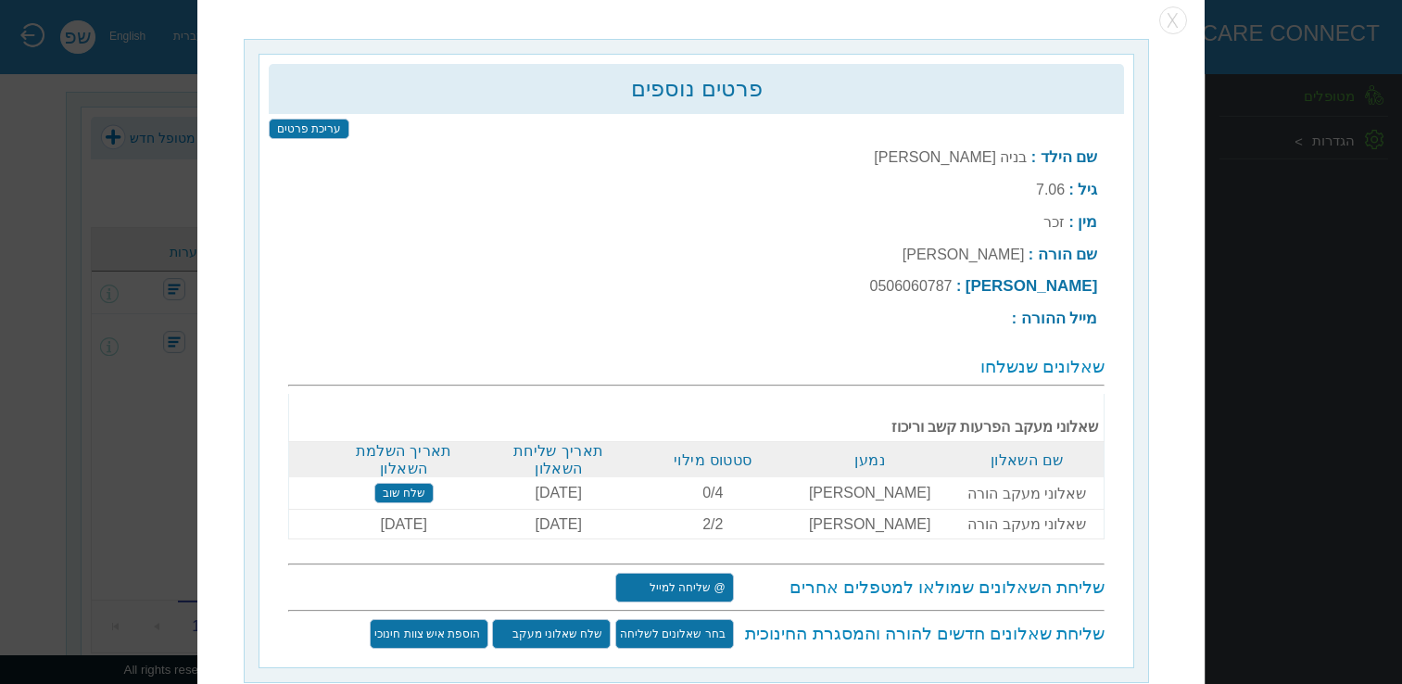
scroll to position [23, 0]
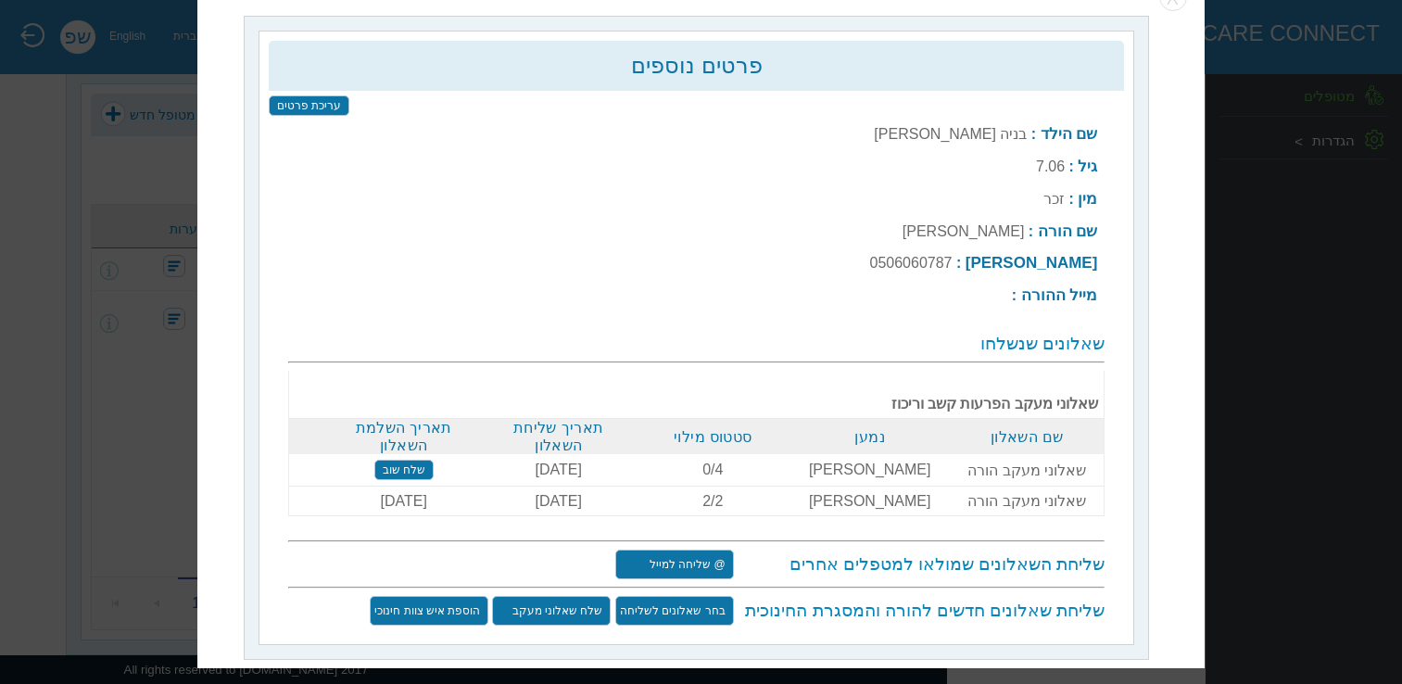
click at [433, 460] on input "שלח שוב" at bounding box center [403, 470] width 59 height 20
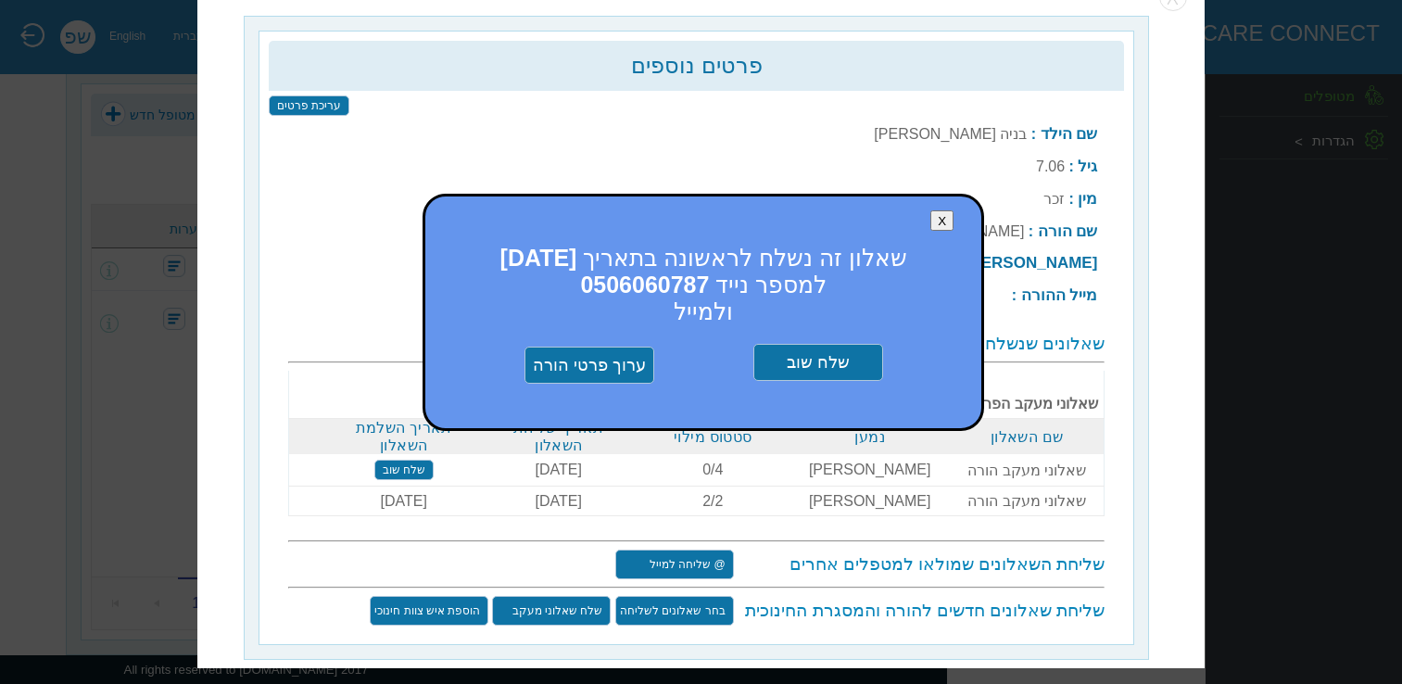
click at [815, 355] on input "שלח שוב" at bounding box center [818, 363] width 130 height 37
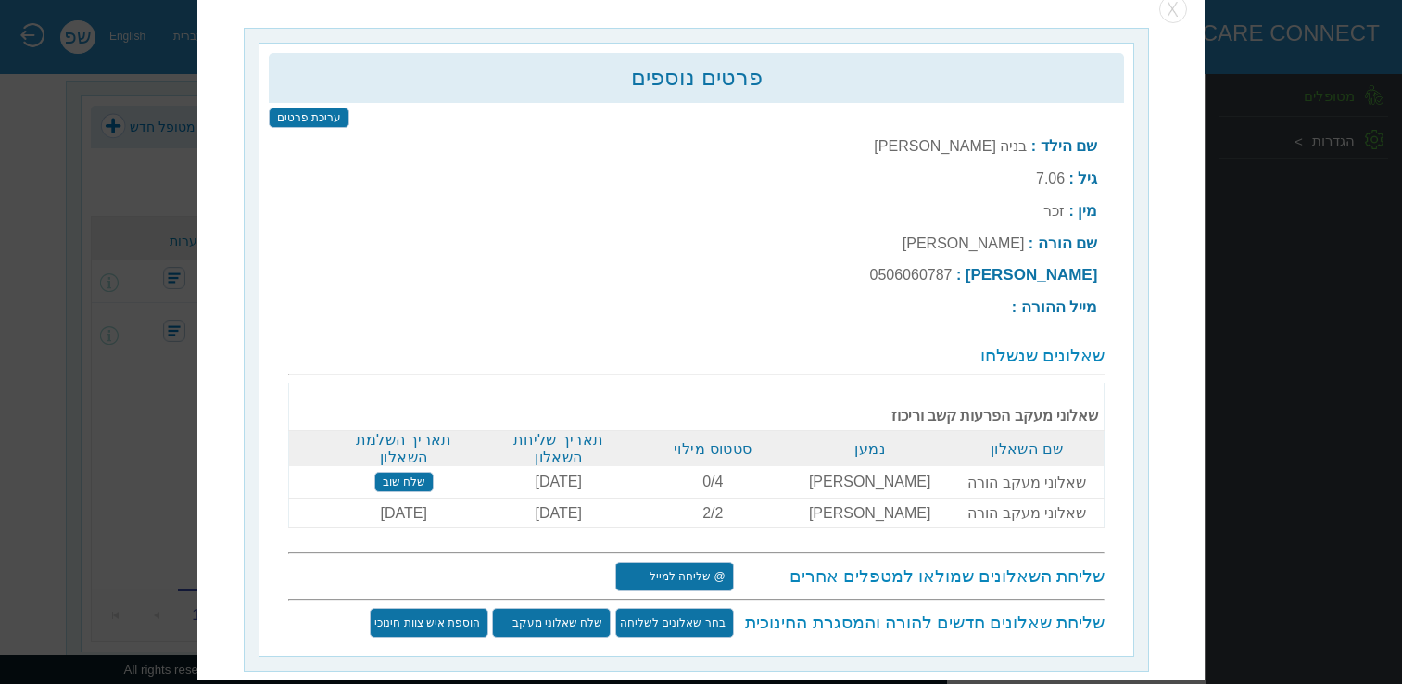
scroll to position [0, 0]
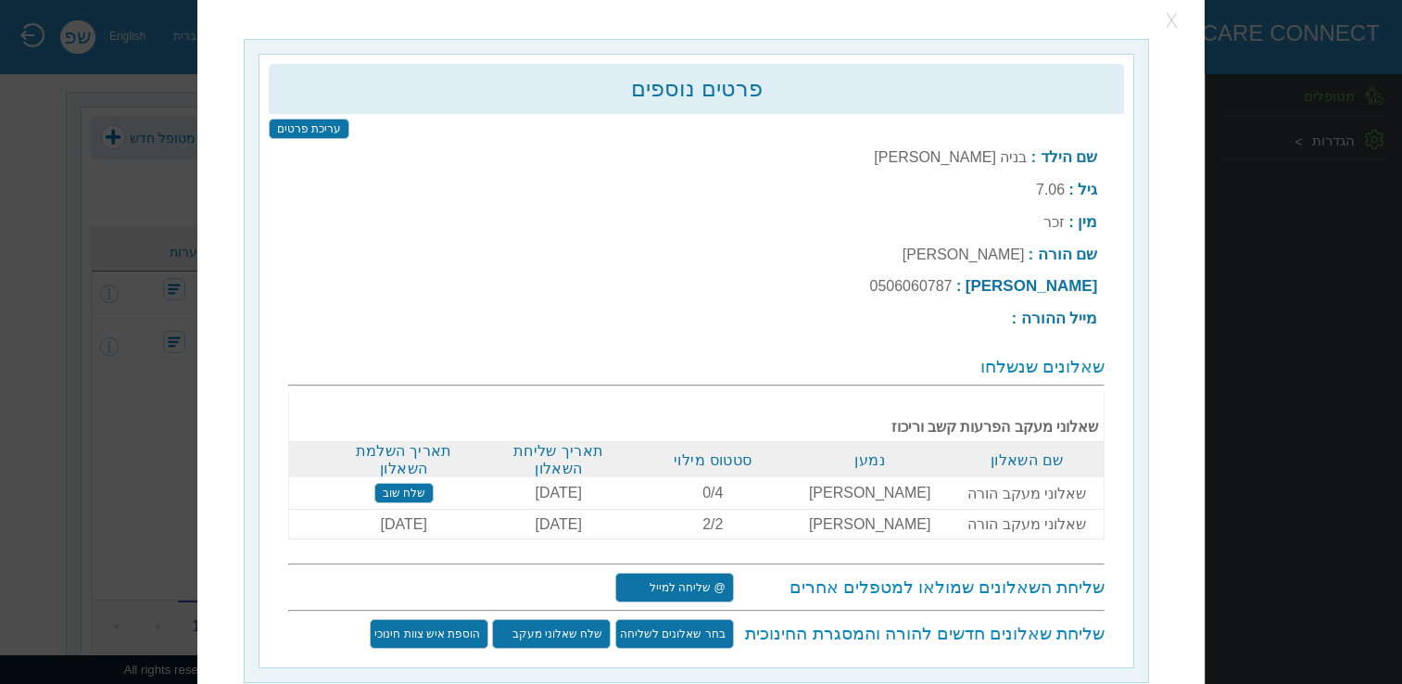
click at [1167, 23] on button "button" at bounding box center [1173, 21] width 28 height 28
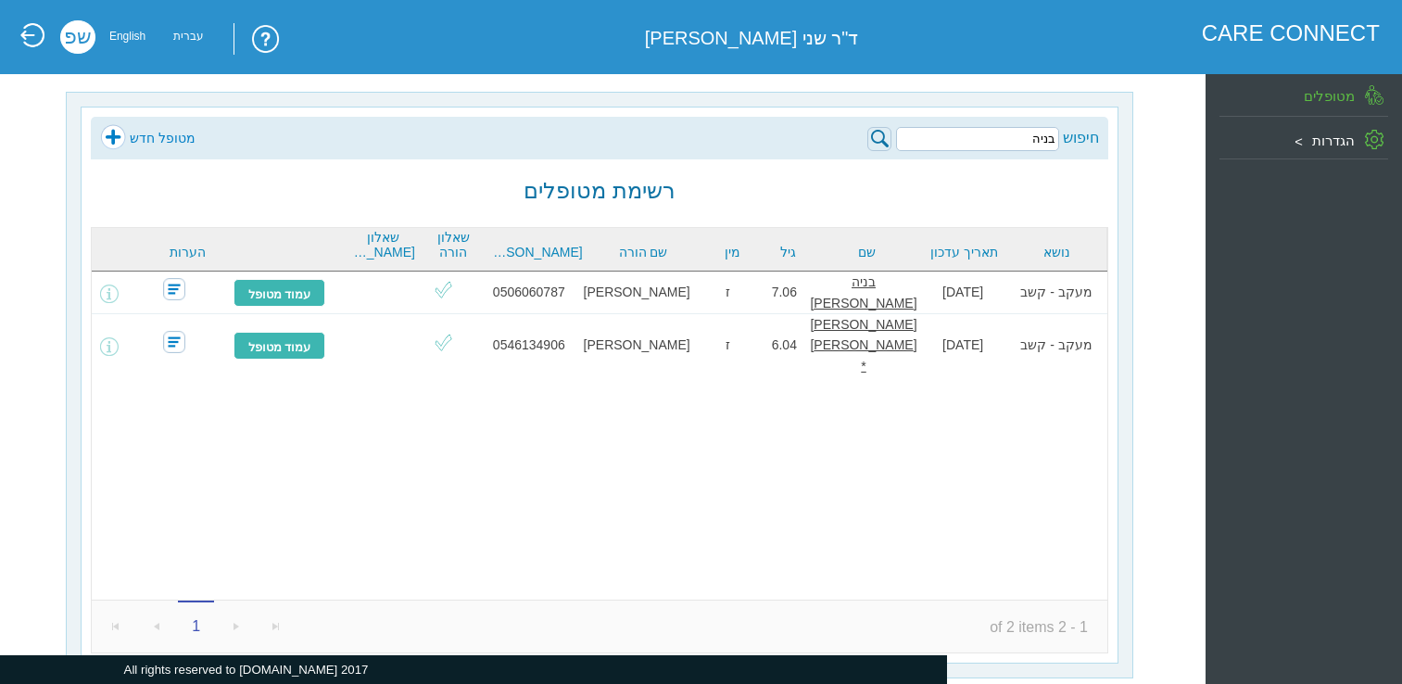
drag, startPoint x: 1006, startPoint y: 140, endPoint x: 1066, endPoint y: 135, distance: 60.4
click at [1066, 135] on div "חיפוש בניה" at bounding box center [983, 137] width 232 height 27
type input "דאר"
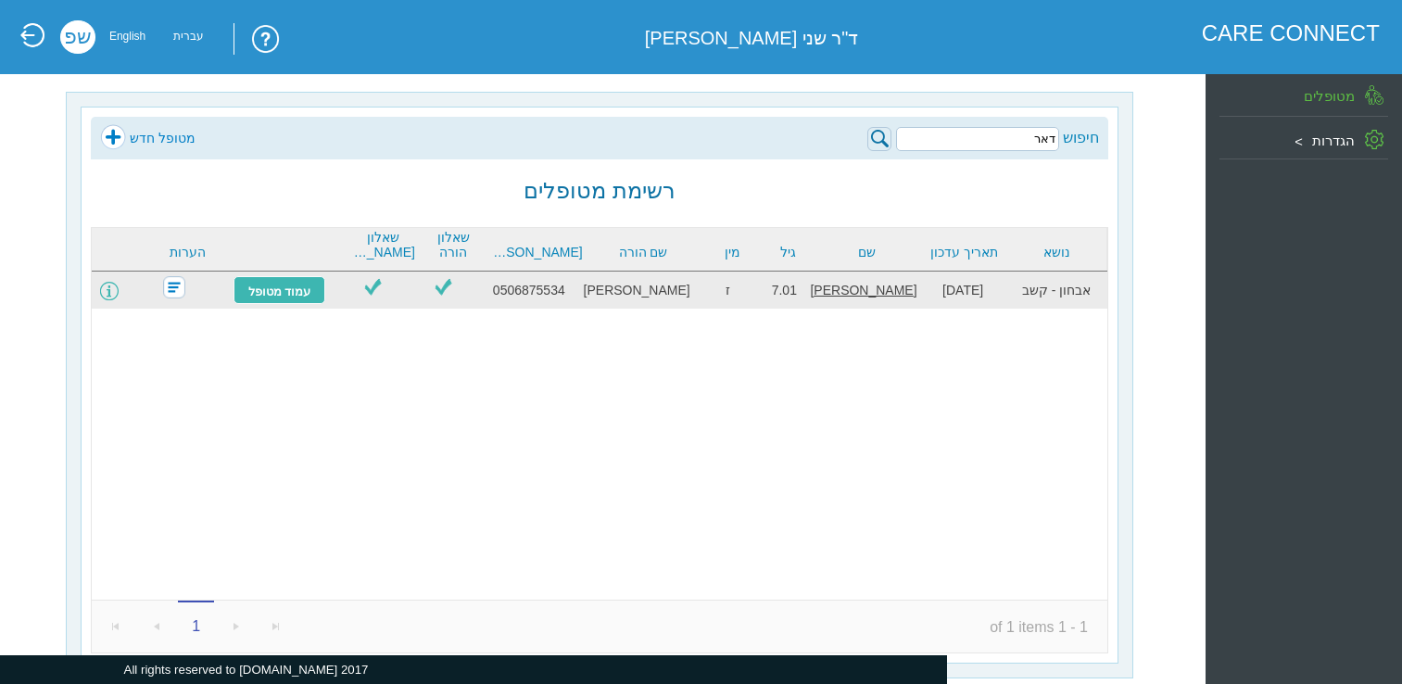
click at [119, 293] on span at bounding box center [109, 291] width 19 height 19
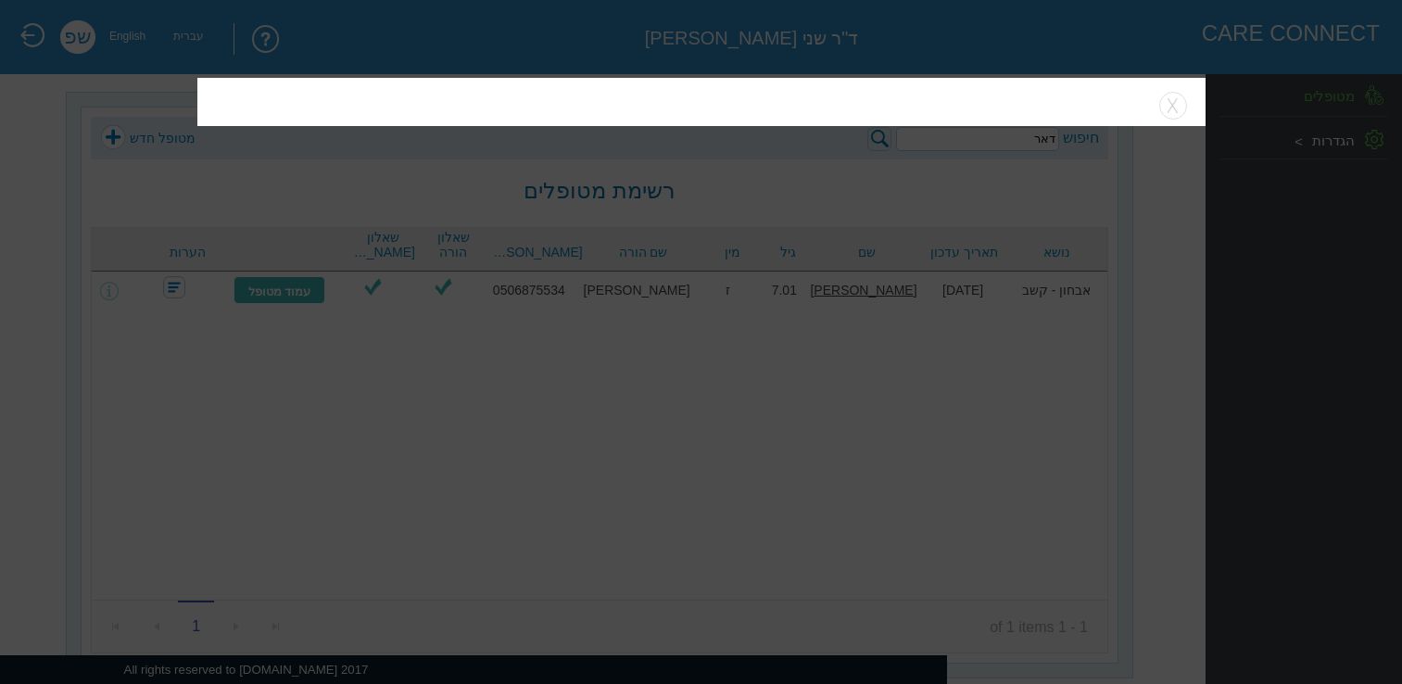
scroll to position [23, 0]
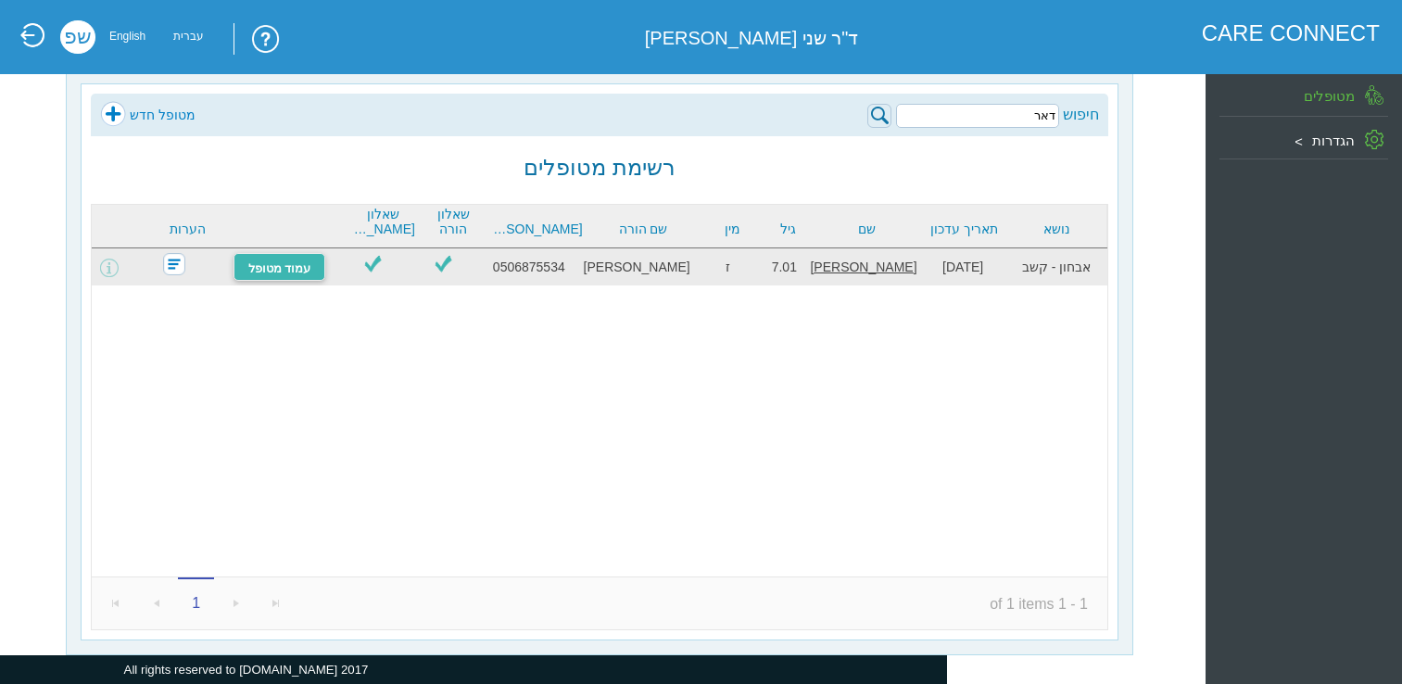
click at [311, 271] on link "עמוד מטופל" at bounding box center [279, 267] width 93 height 28
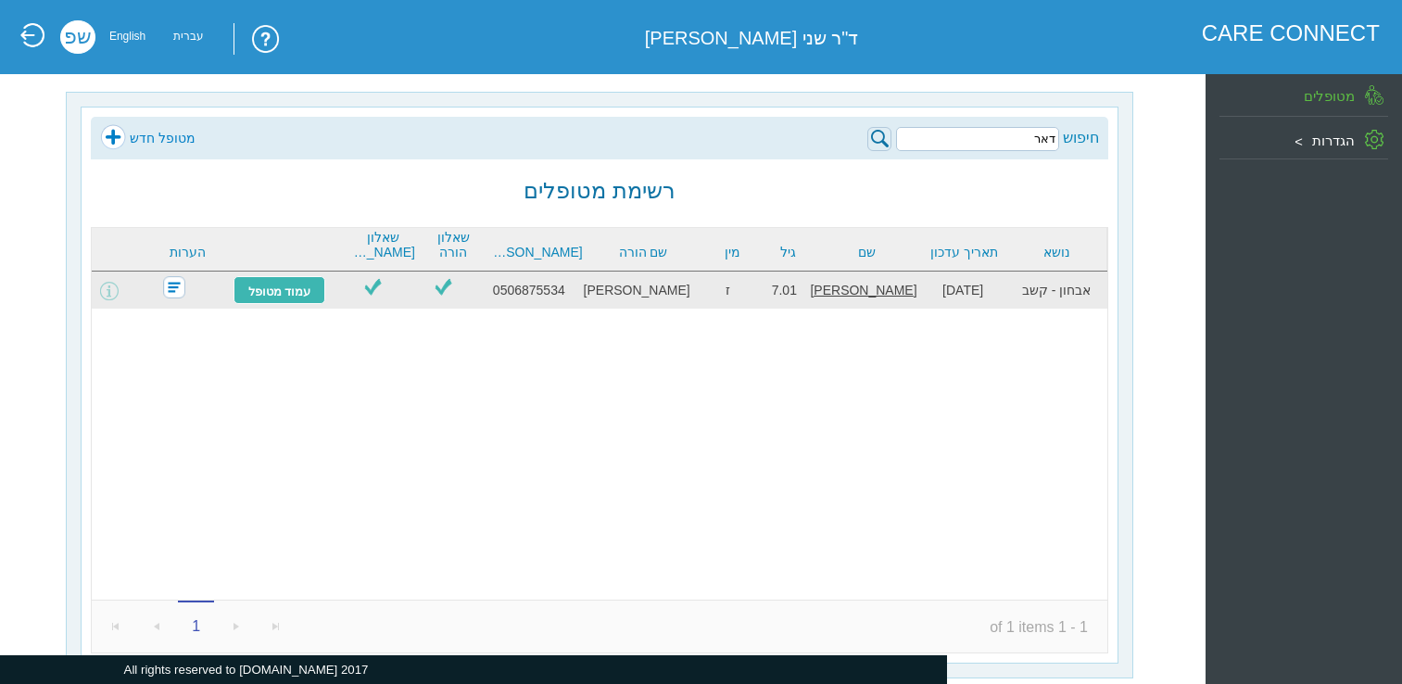
scroll to position [23, 0]
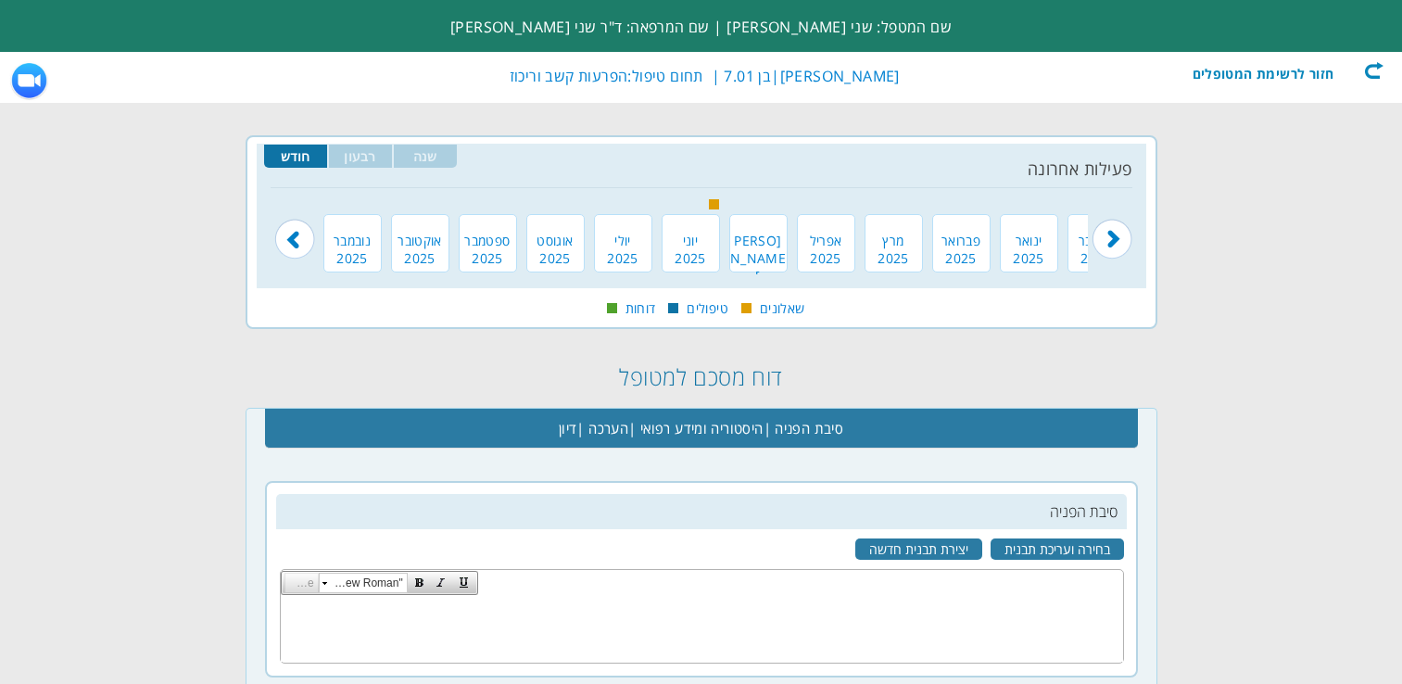
click at [1367, 75] on div "חזור לרשימת המטופלים" at bounding box center [1276, 70] width 213 height 19
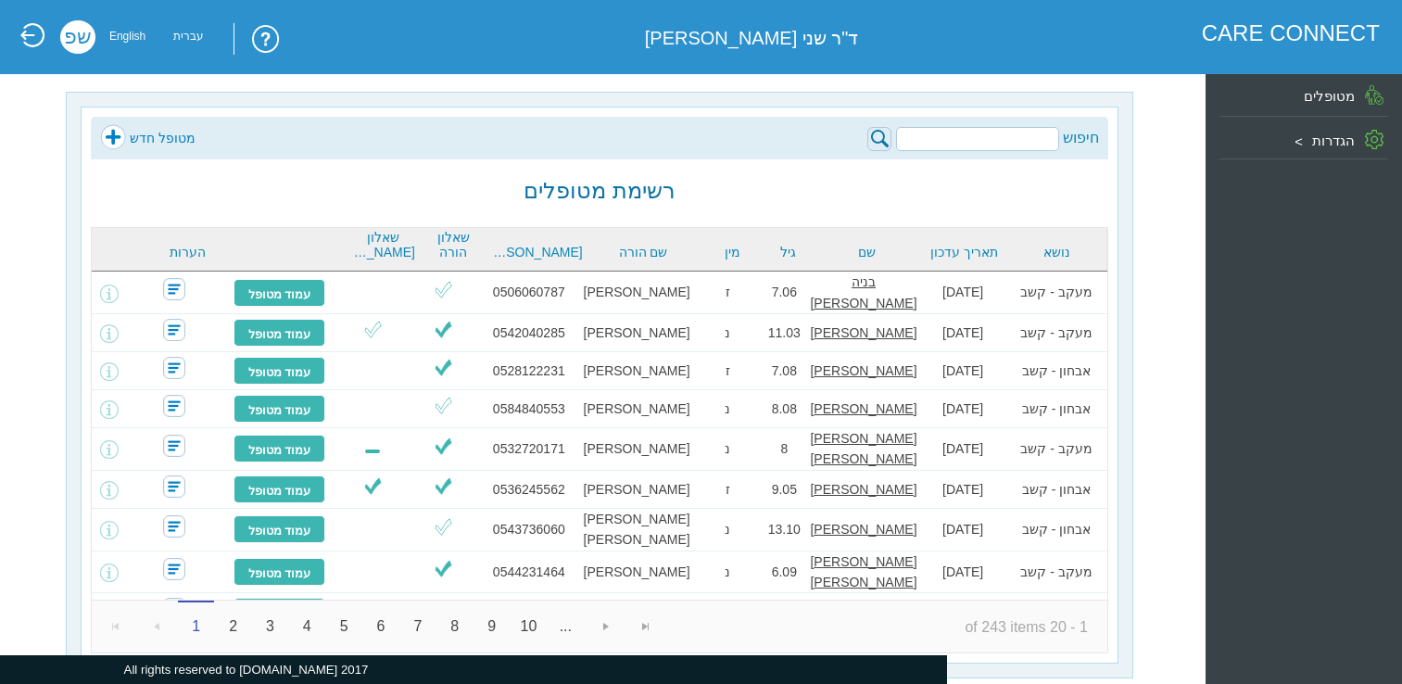
click at [1004, 138] on input "search" at bounding box center [977, 139] width 163 height 24
type input "דאר"
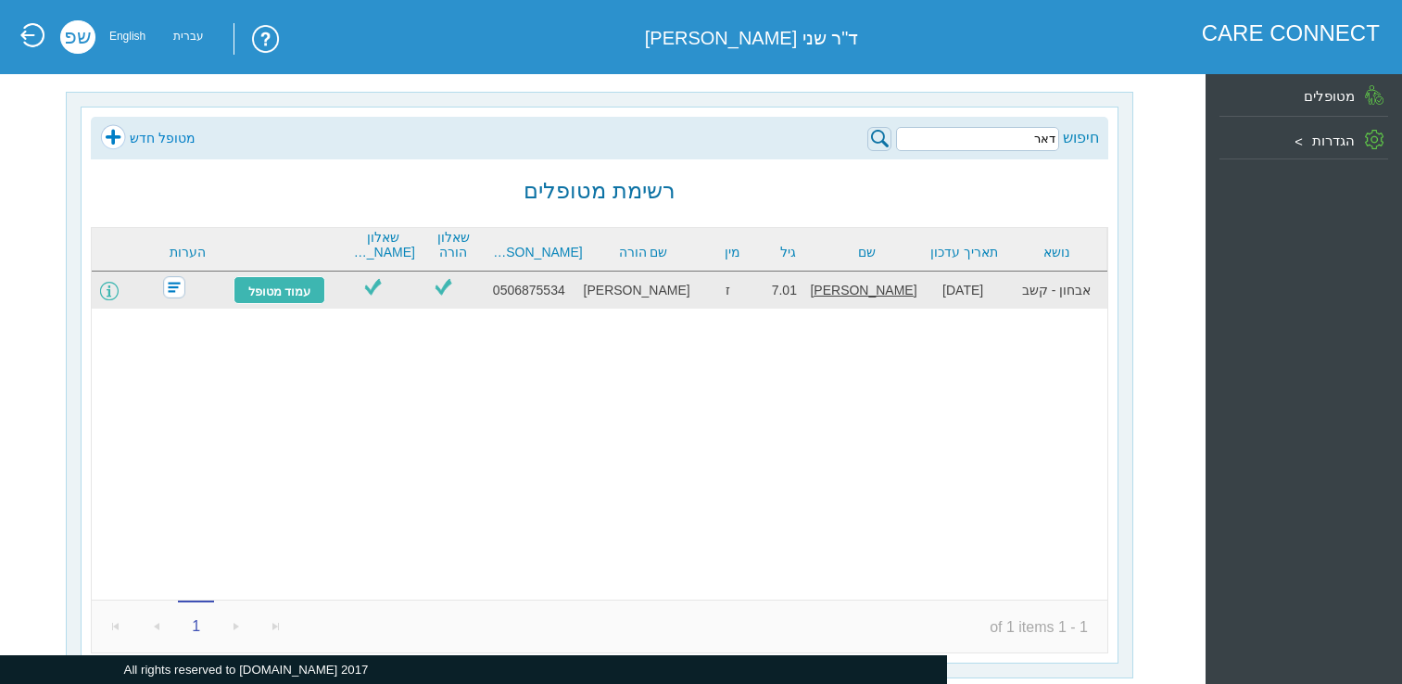
click at [119, 296] on span at bounding box center [109, 291] width 19 height 19
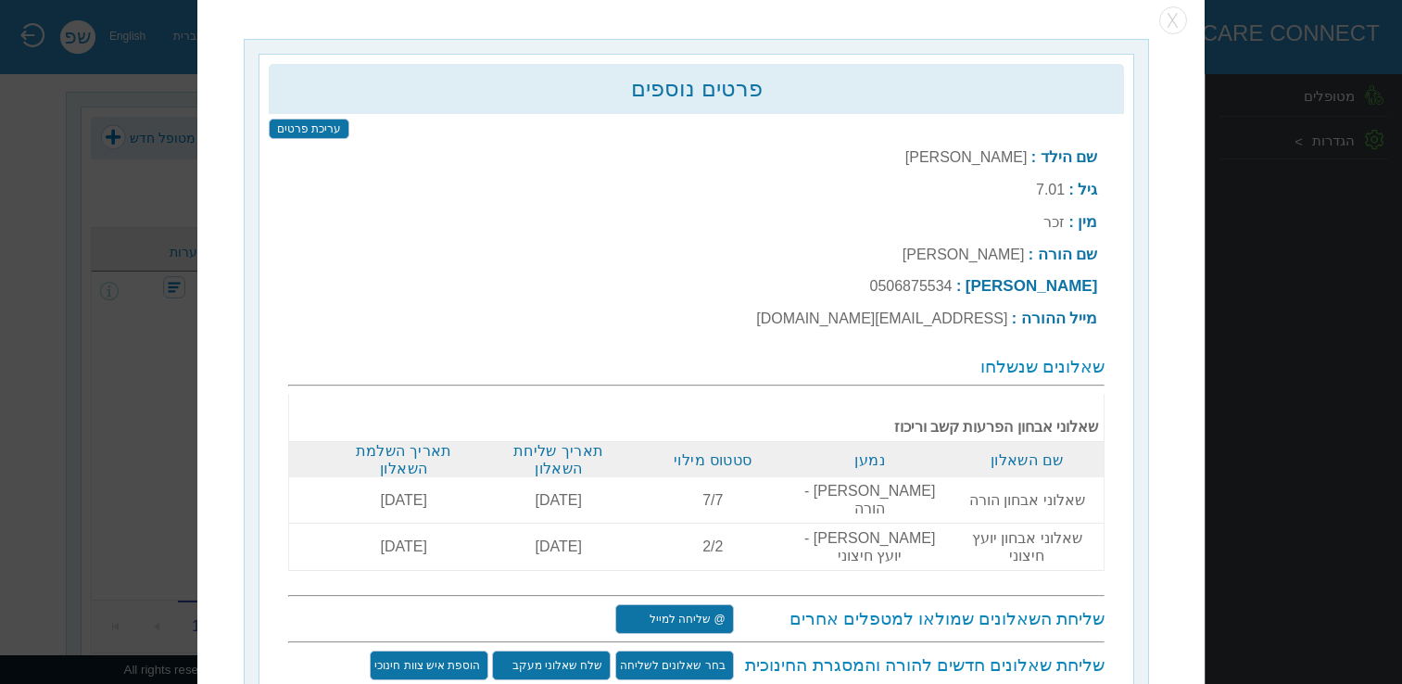
scroll to position [23, 0]
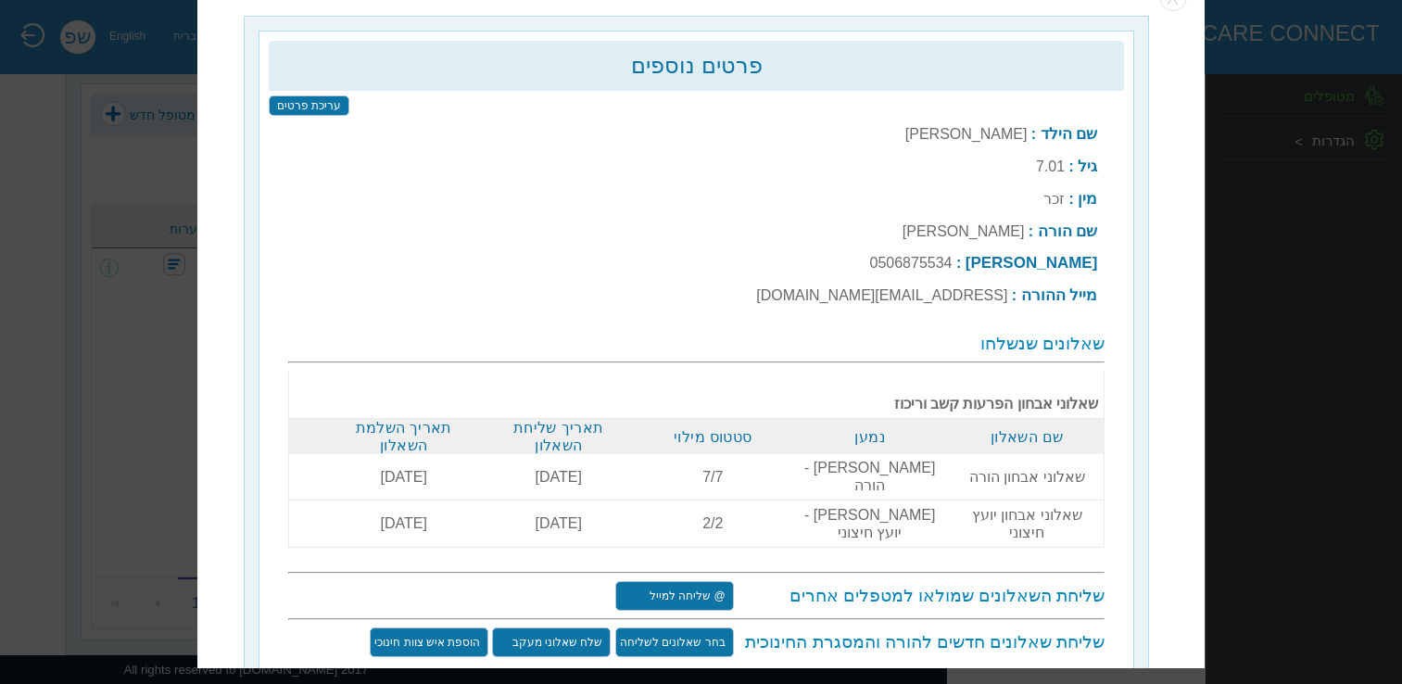
click at [539, 628] on input "שלח שאלוני מעקב" at bounding box center [552, 643] width 119 height 30
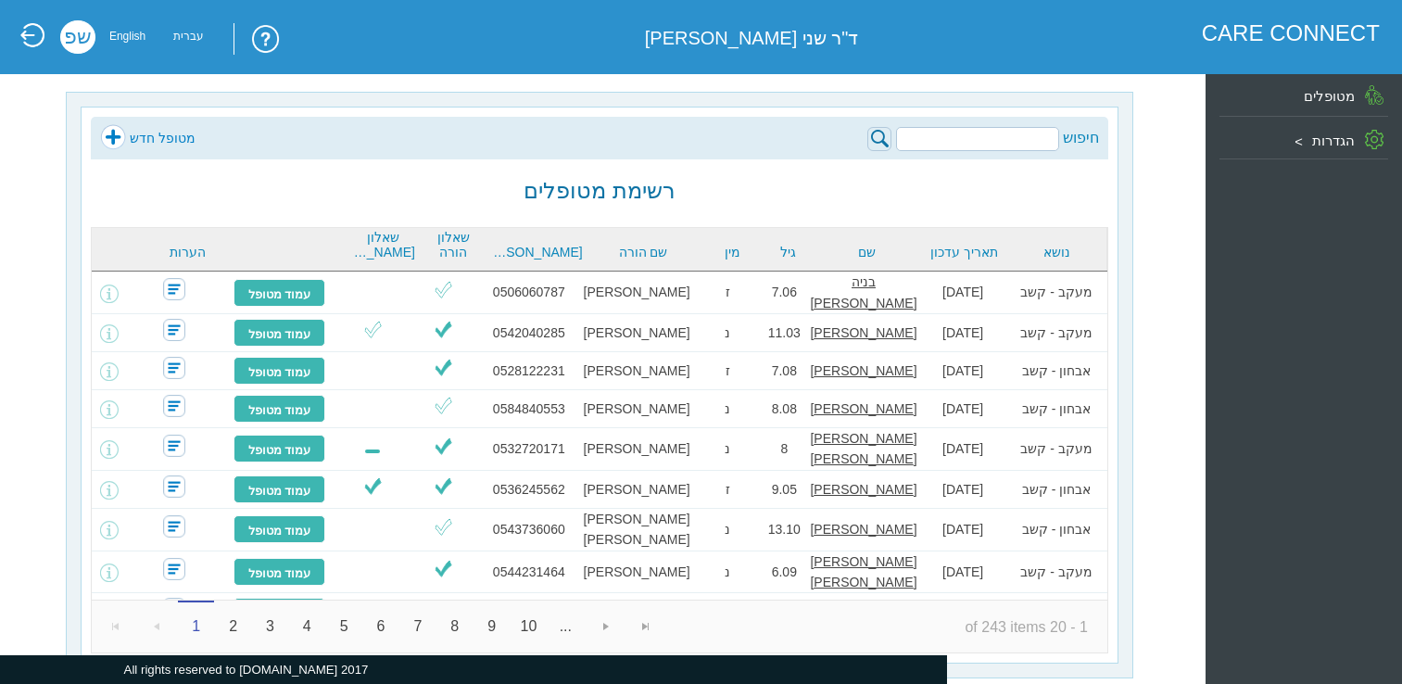
click at [971, 136] on input "search" at bounding box center [977, 139] width 163 height 24
type input "דאר"
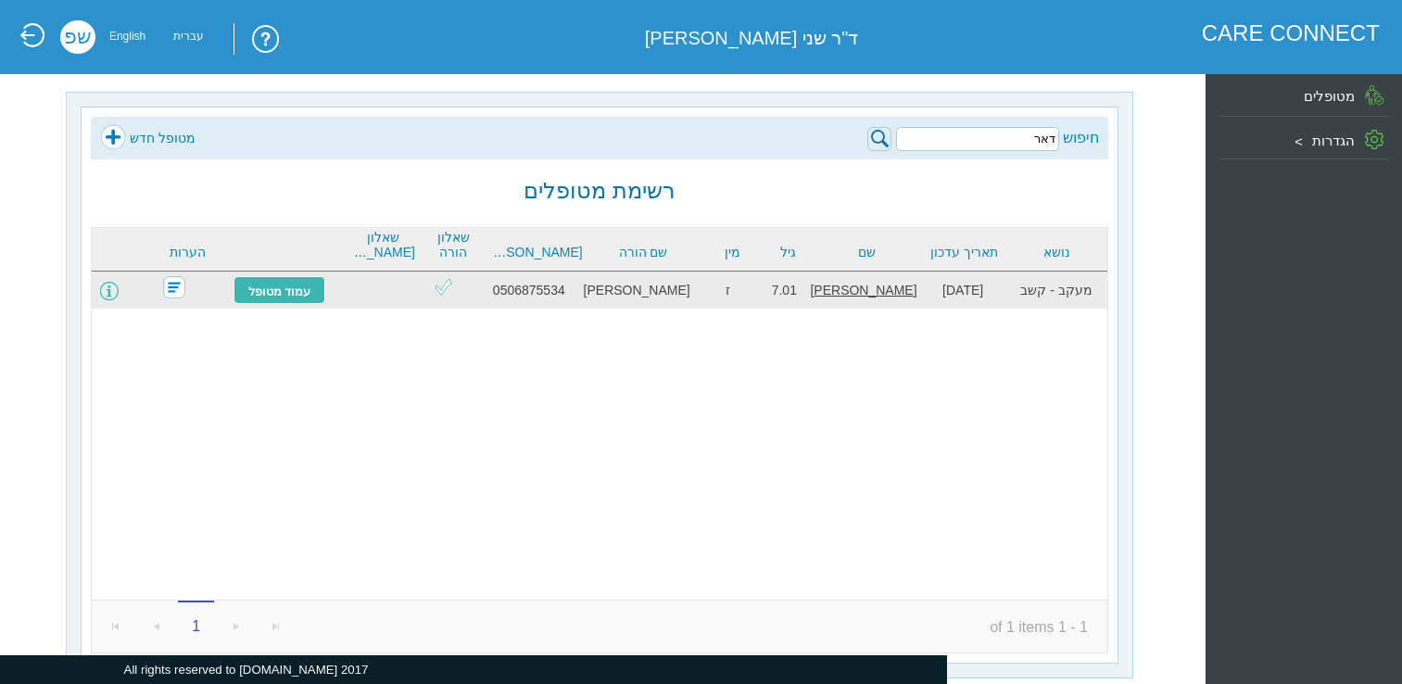
click at [119, 295] on span at bounding box center [109, 291] width 19 height 19
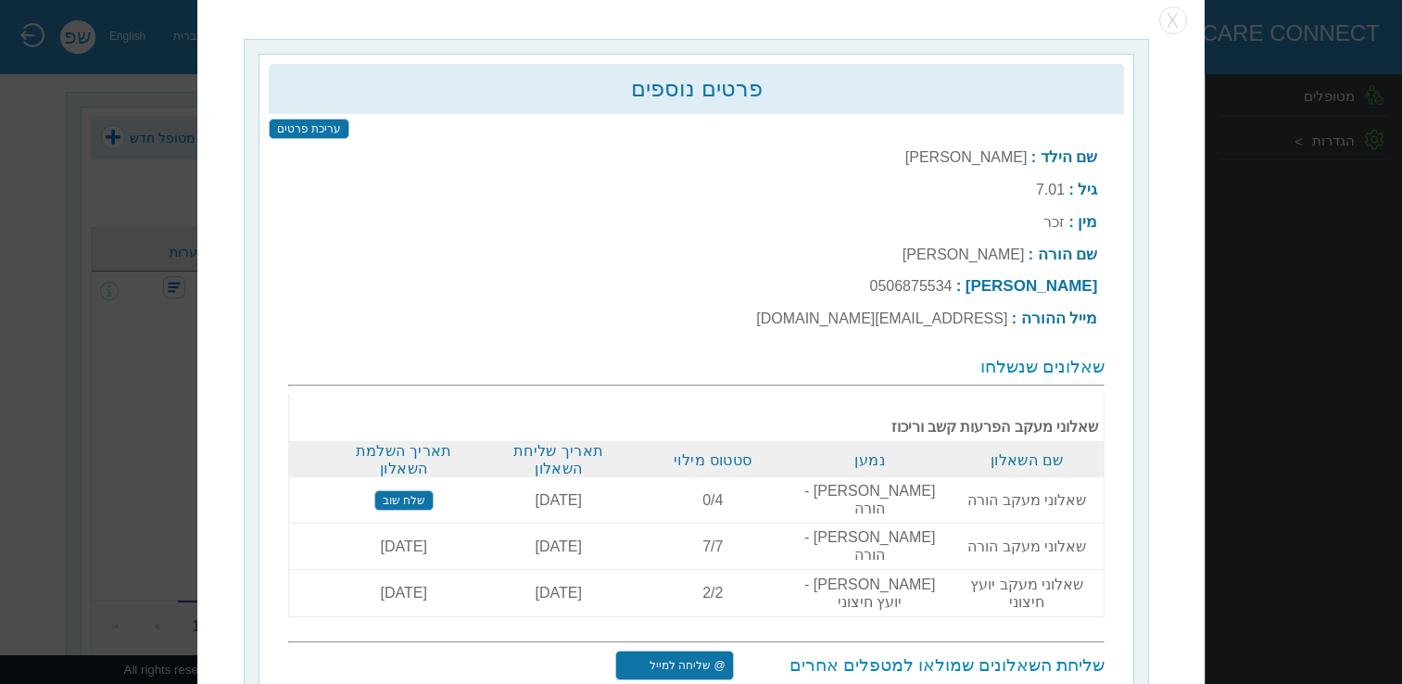
scroll to position [23, 0]
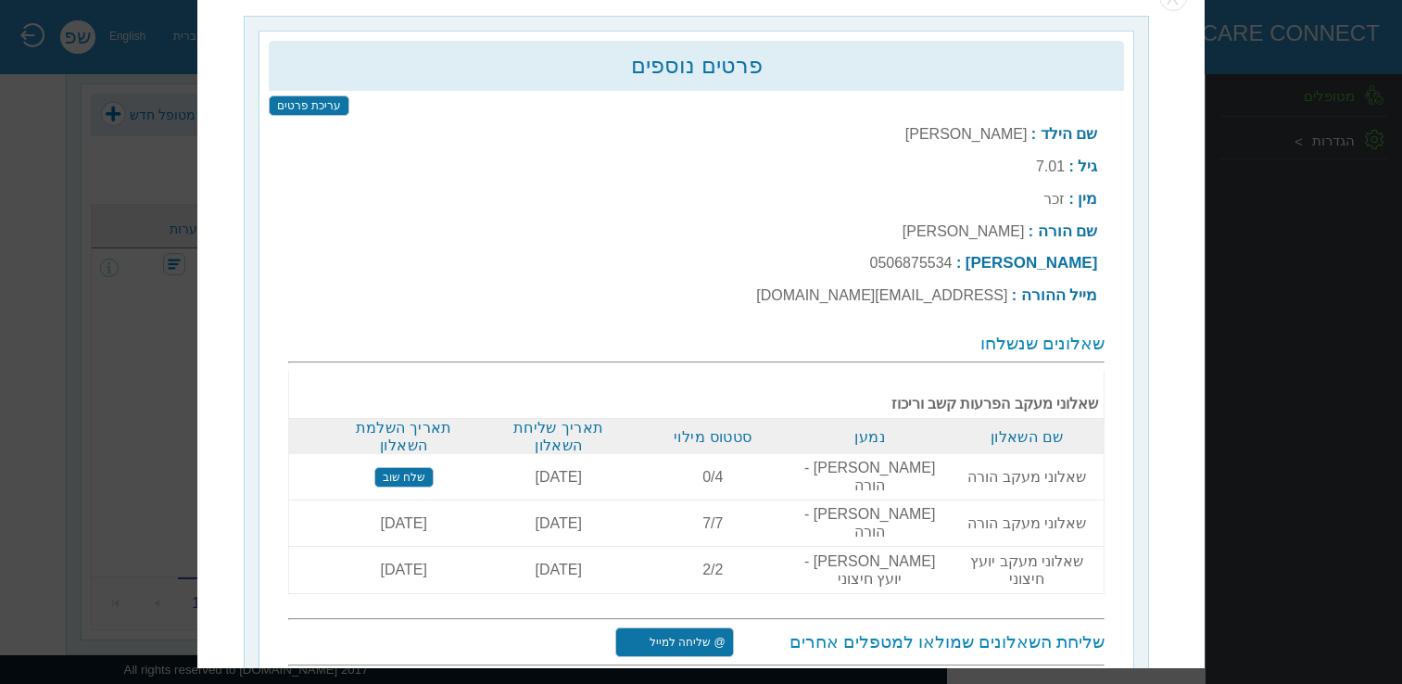
click at [422, 467] on input "שלח שוב" at bounding box center [403, 477] width 59 height 20
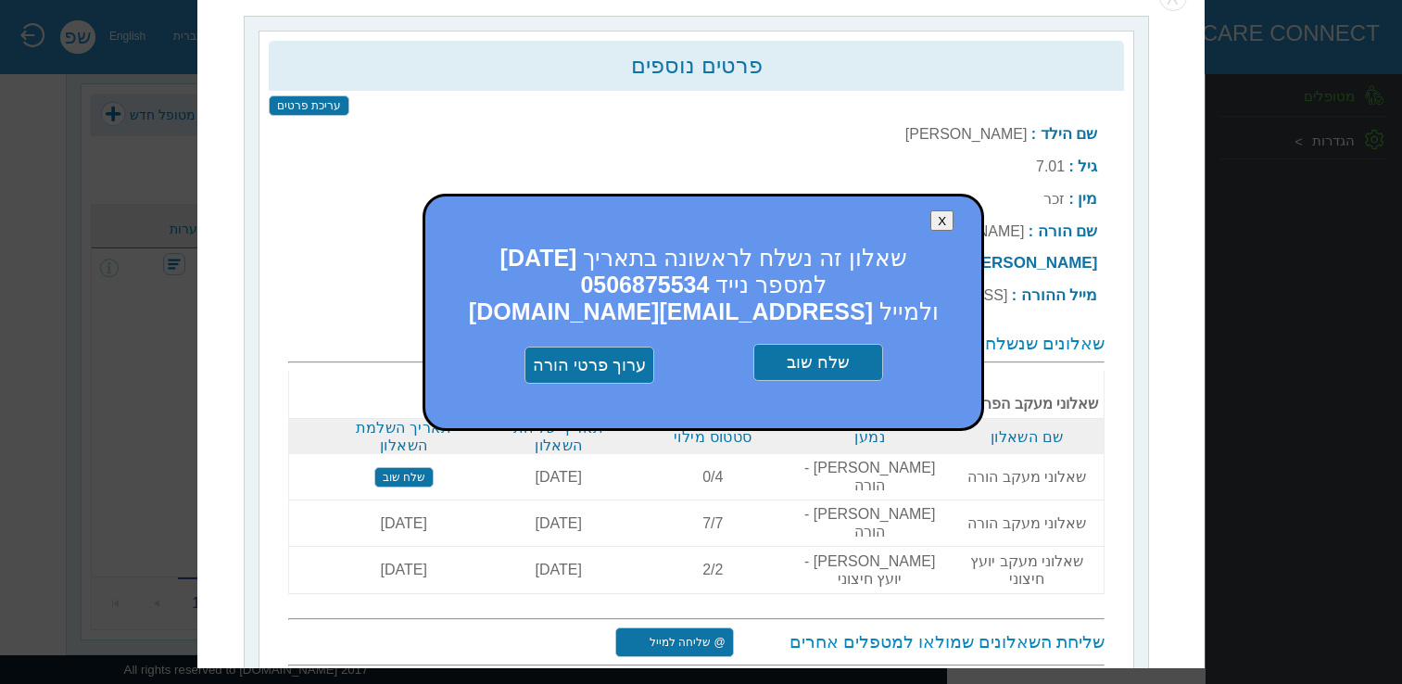
drag, startPoint x: 828, startPoint y: 356, endPoint x: 819, endPoint y: 359, distance: 10.0
click at [824, 358] on input "שלח שוב" at bounding box center [818, 363] width 130 height 37
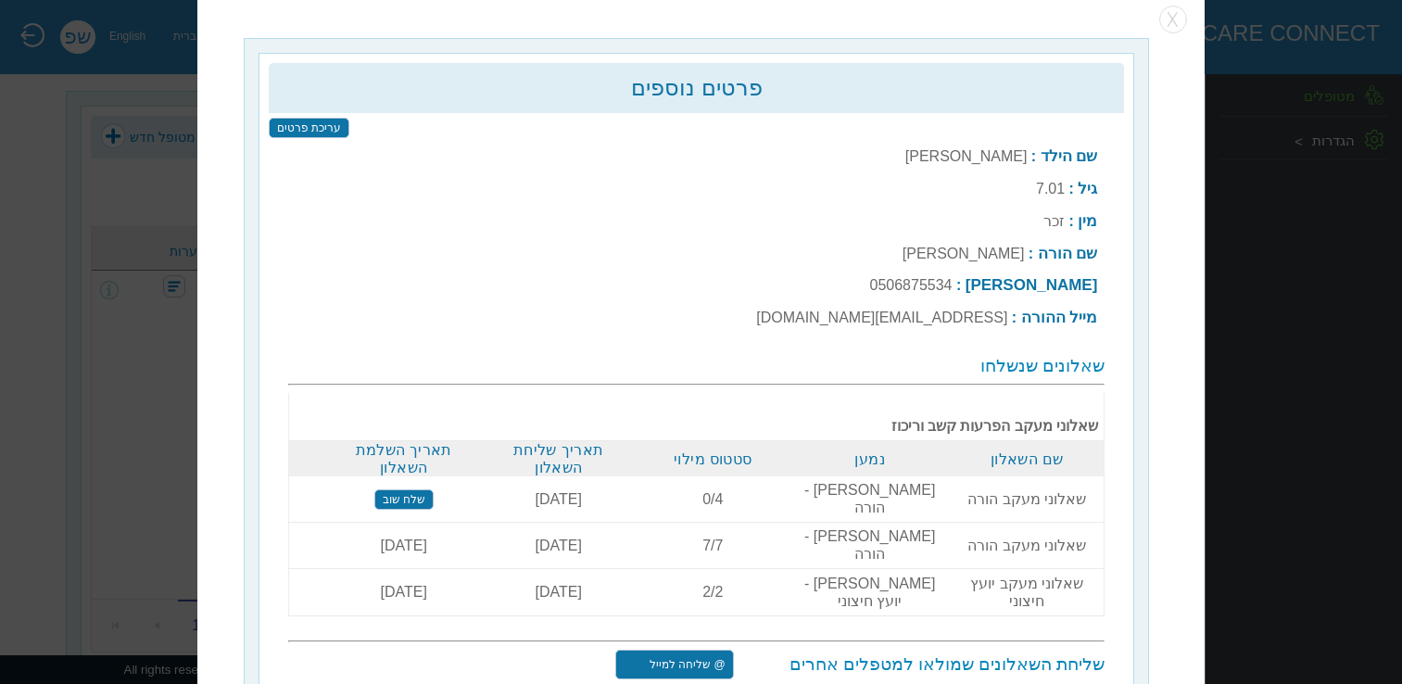
scroll to position [0, 0]
click at [1171, 22] on button "button" at bounding box center [1173, 21] width 28 height 28
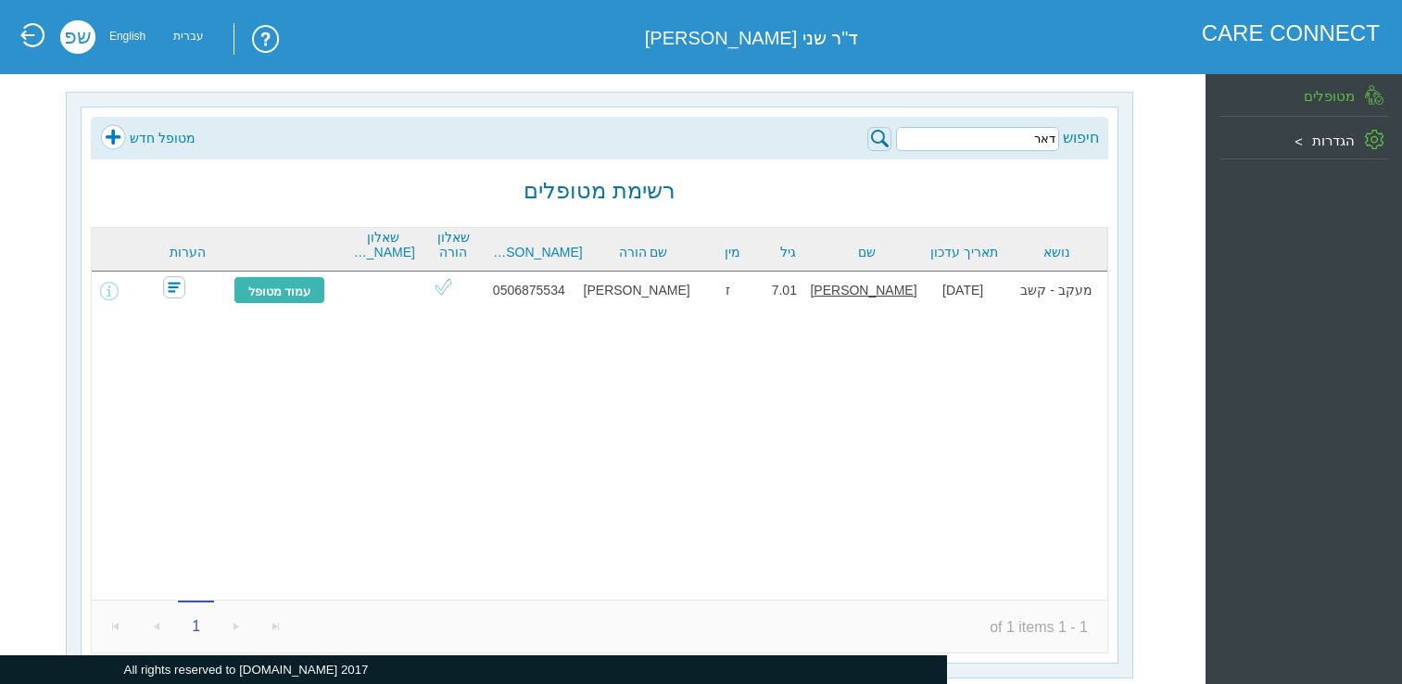
click at [34, 40] on link at bounding box center [32, 35] width 26 height 26
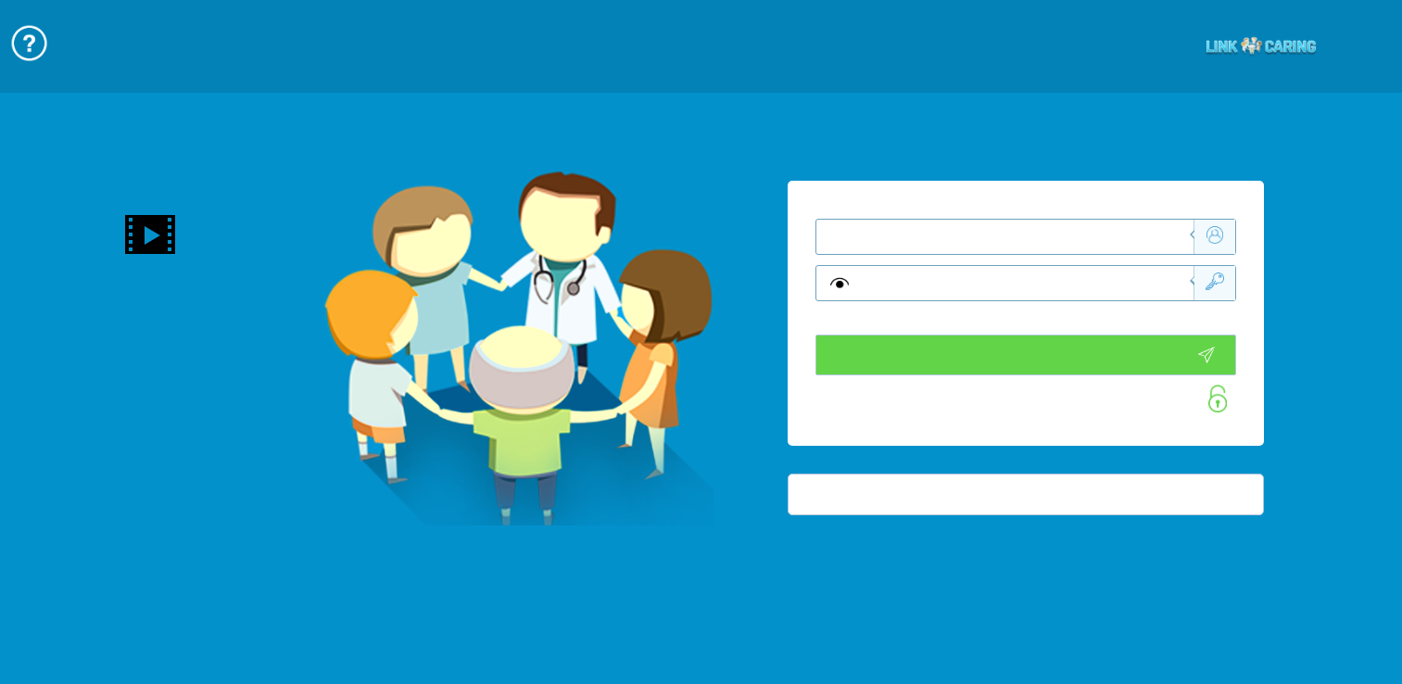
type input "התחבר עכשיו"
type input "עדיין לא? צור חשבון!"
